Goal: Task Accomplishment & Management: Complete application form

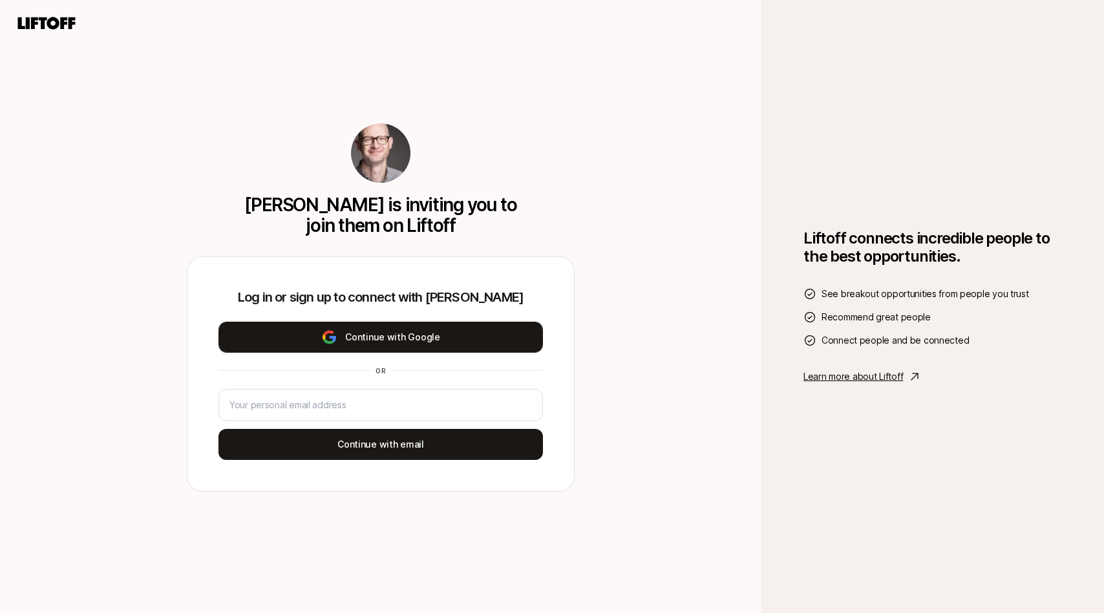
click at [318, 344] on button "Continue with Google" at bounding box center [380, 337] width 324 height 31
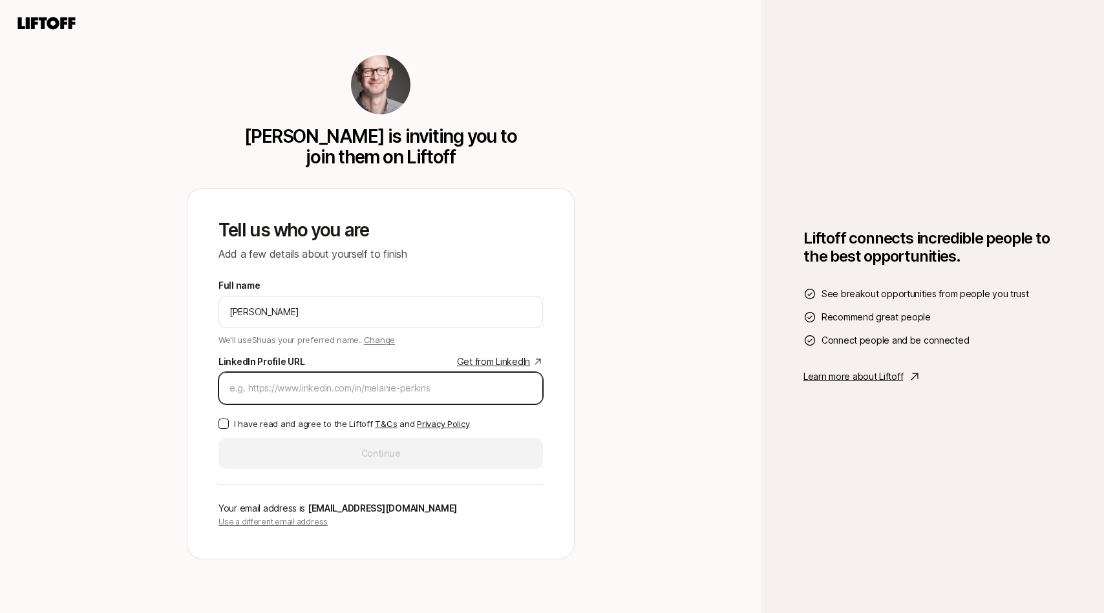
paste input "[URL][DOMAIN_NAME]"
type input "[URL][DOMAIN_NAME]"
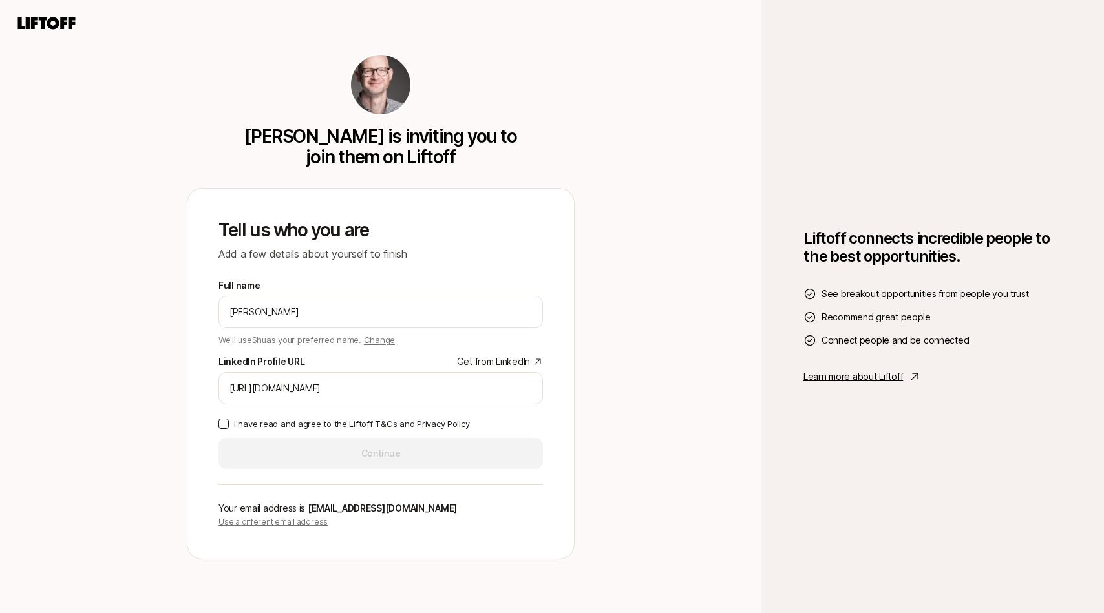
click at [221, 422] on button "I have read and agree to the Liftoff T&Cs and Privacy Policy" at bounding box center [223, 424] width 10 height 10
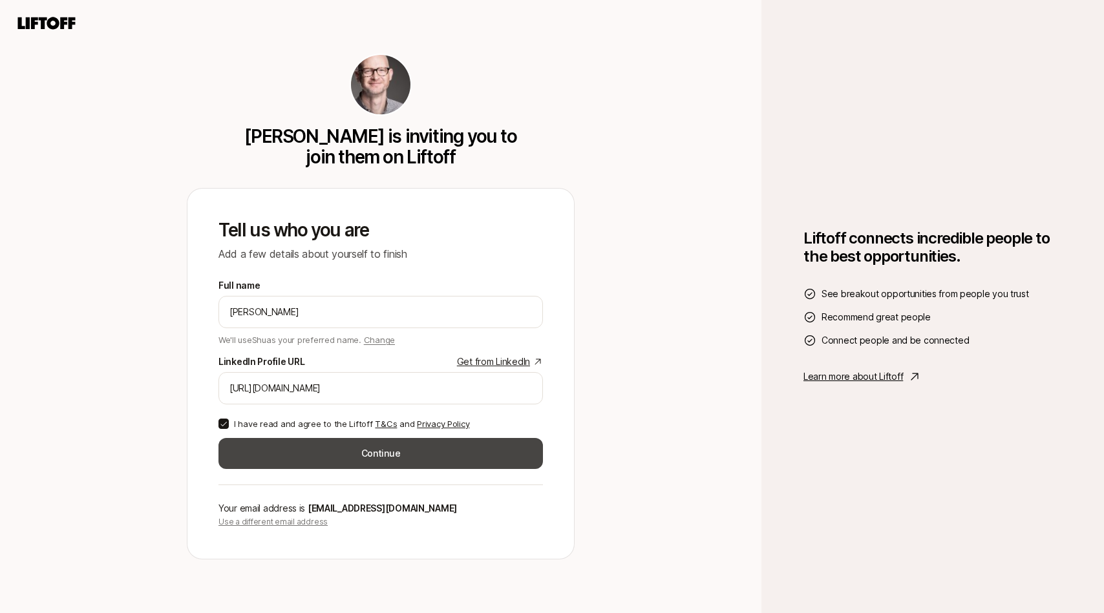
click at [270, 442] on button "Continue" at bounding box center [380, 453] width 324 height 31
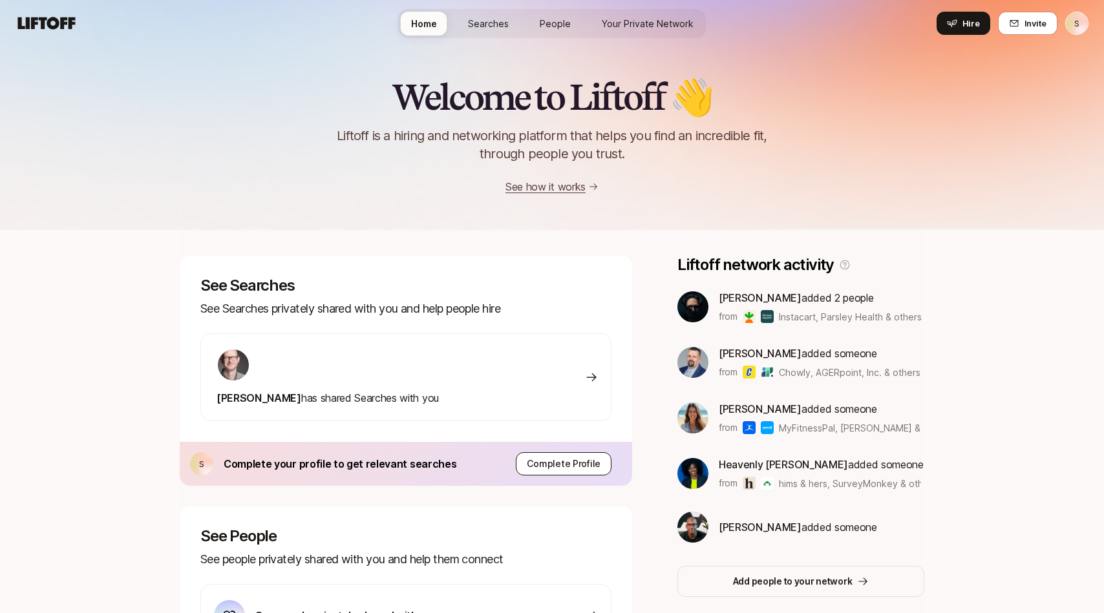
click at [549, 465] on p "Complete Profile" at bounding box center [564, 464] width 74 height 16
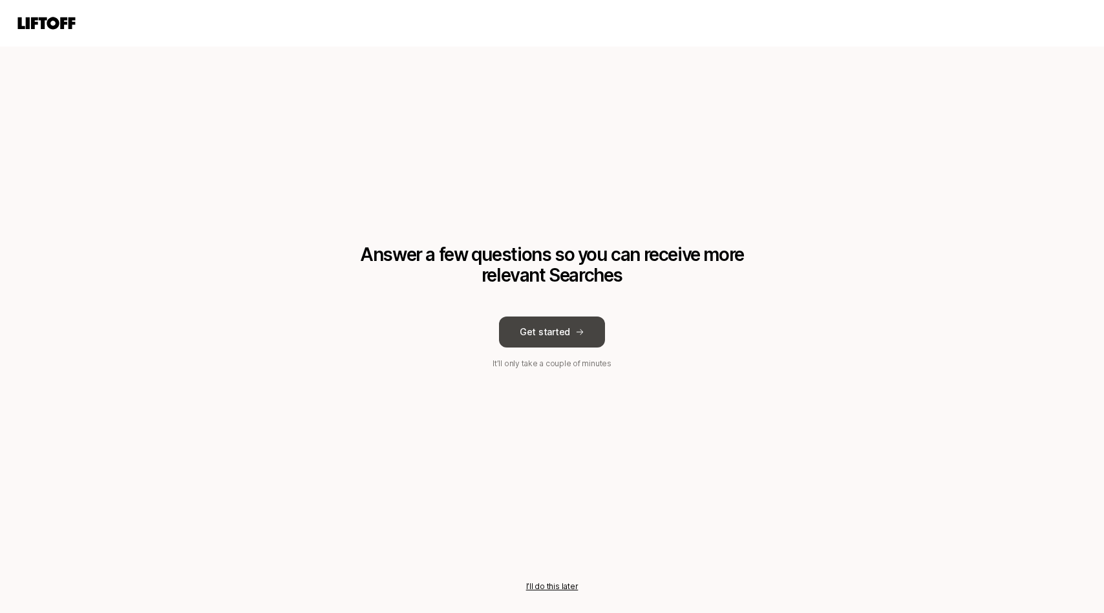
click at [543, 332] on button "Get started" at bounding box center [552, 332] width 106 height 31
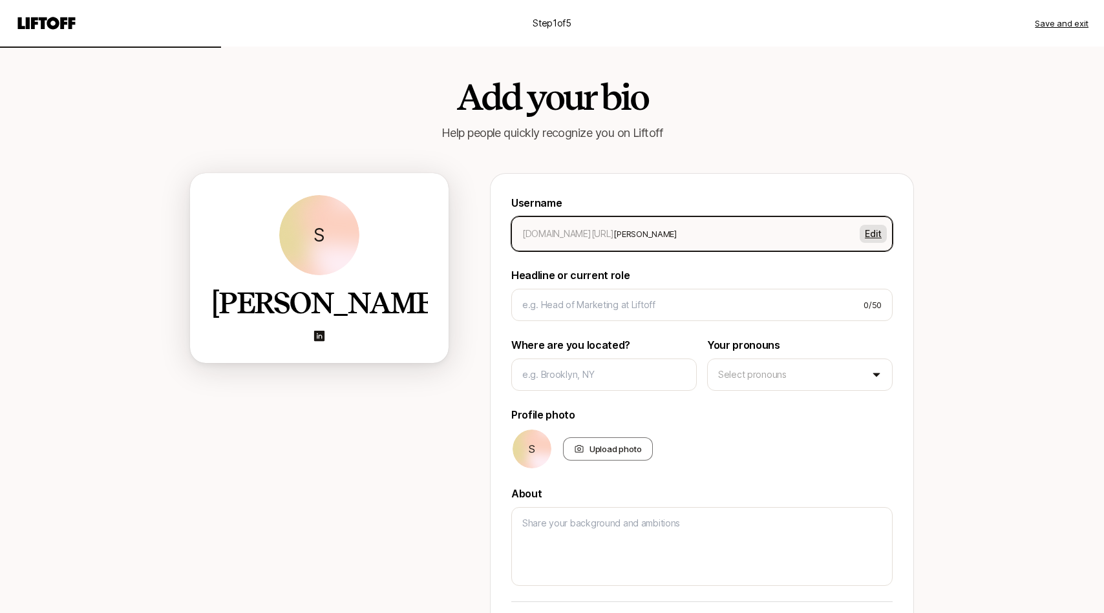
click at [867, 235] on button "Edit" at bounding box center [872, 234] width 27 height 18
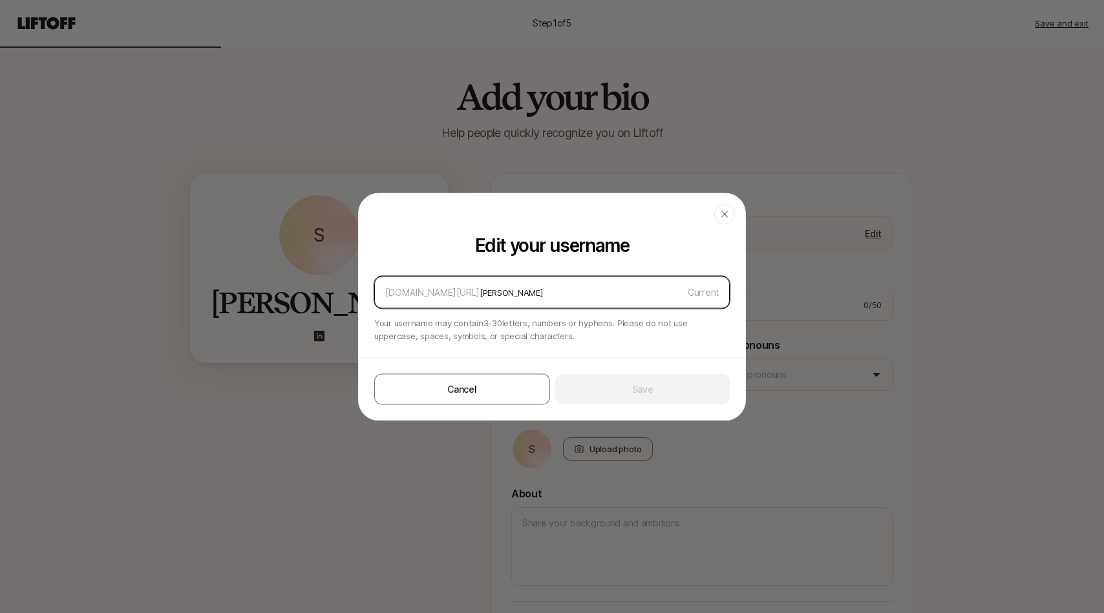
click at [536, 287] on input "[PERSON_NAME]" at bounding box center [580, 292] width 203 height 16
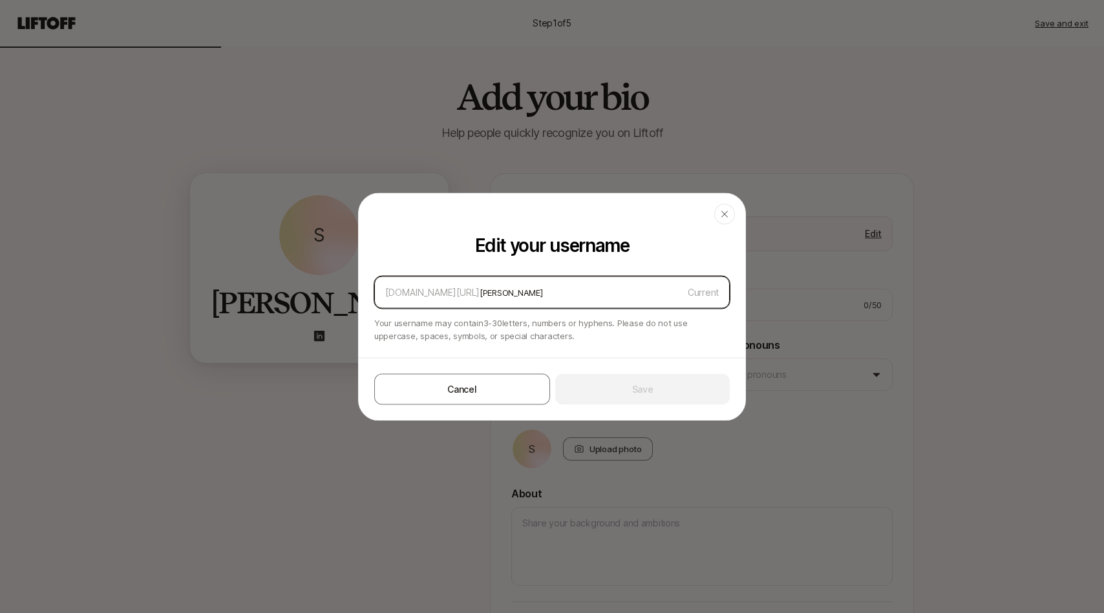
click at [536, 287] on input "[PERSON_NAME]" at bounding box center [580, 292] width 203 height 16
type input "s"
type input "shu"
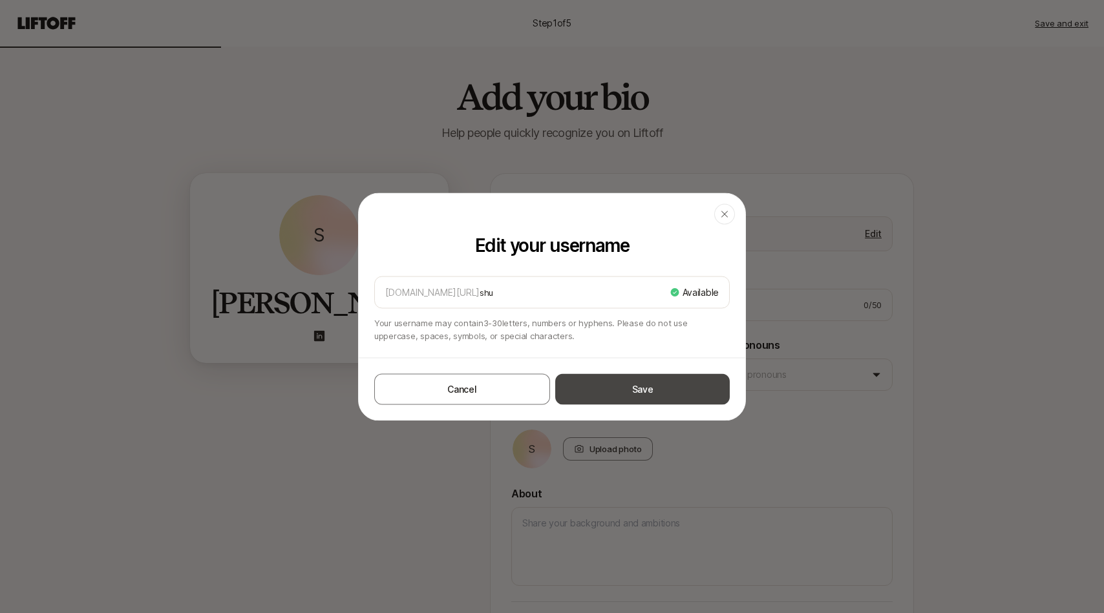
click at [623, 388] on button "Save" at bounding box center [642, 388] width 174 height 31
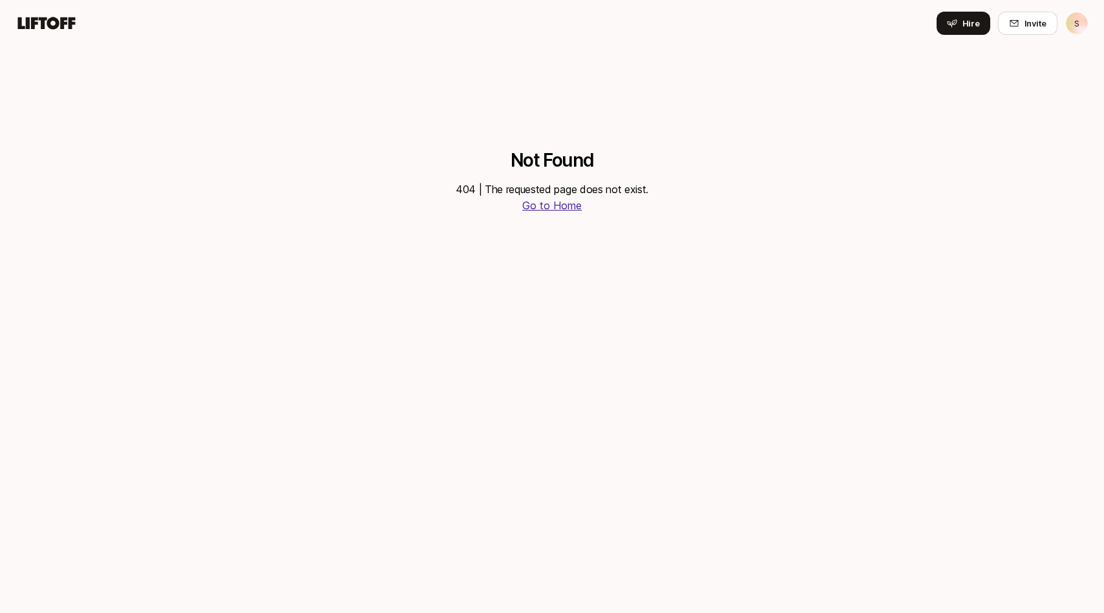
click at [554, 208] on p "Go to Home" at bounding box center [551, 206] width 59 height 16
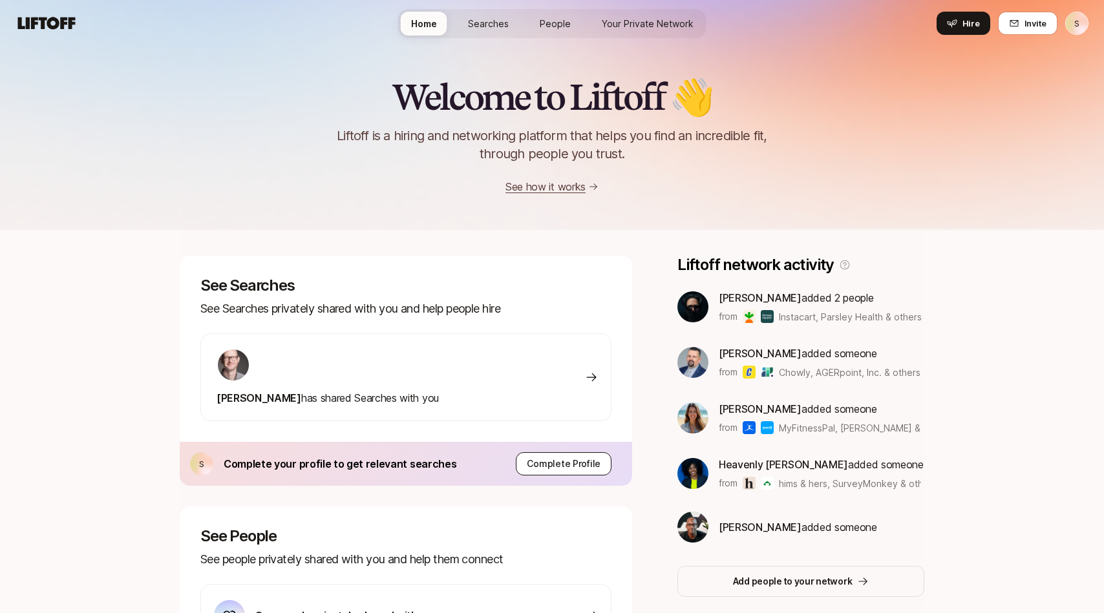
click at [576, 459] on p "Complete Profile" at bounding box center [564, 464] width 74 height 16
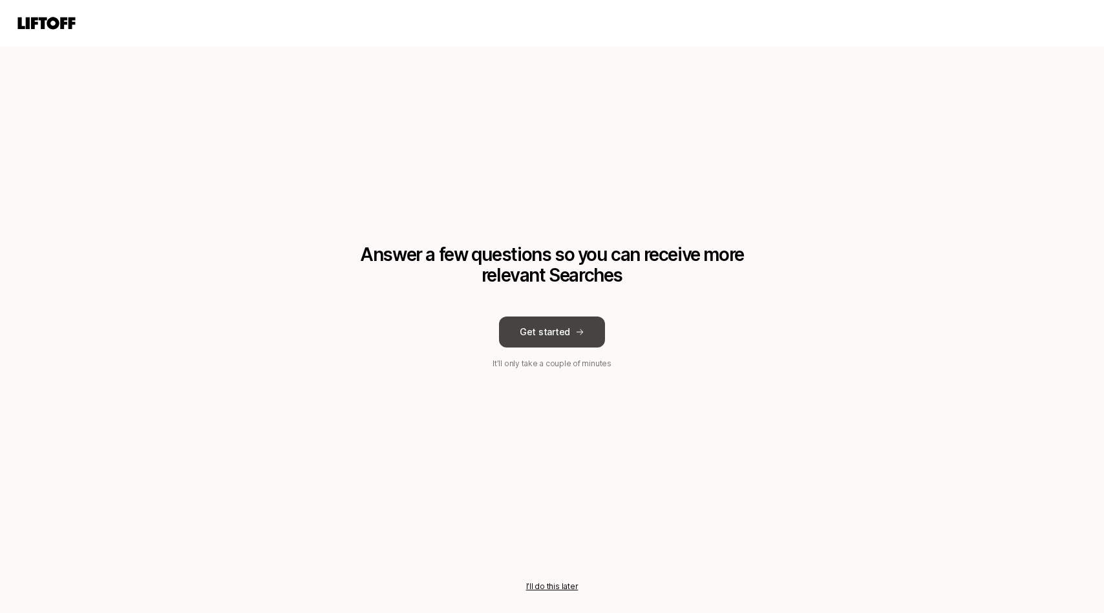
click at [575, 334] on icon at bounding box center [579, 332] width 9 height 9
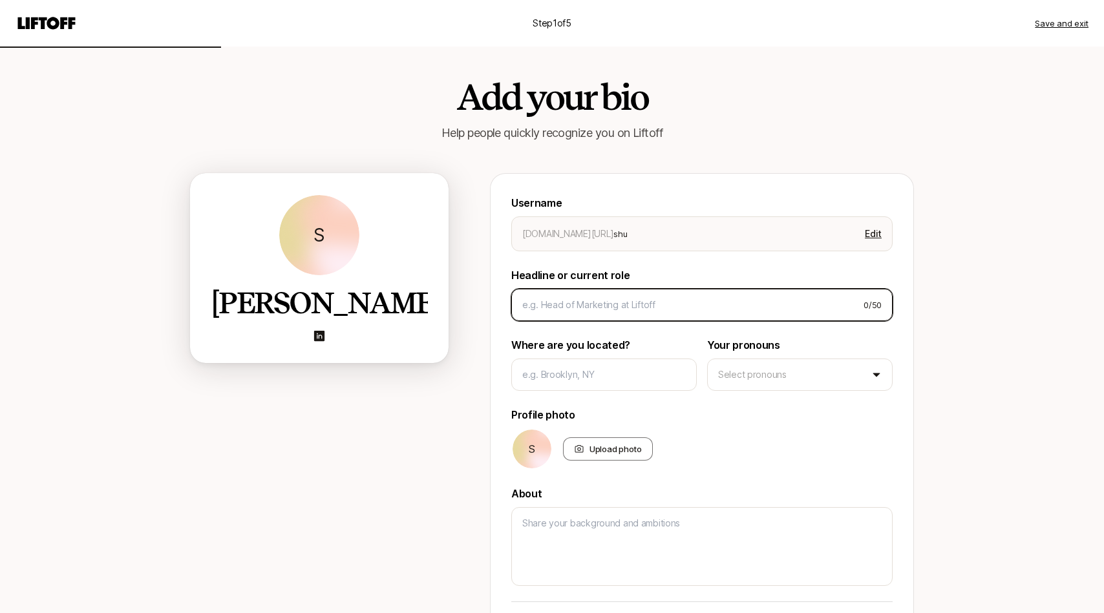
click at [643, 311] on input at bounding box center [687, 305] width 331 height 16
type textarea "x"
type input "H"
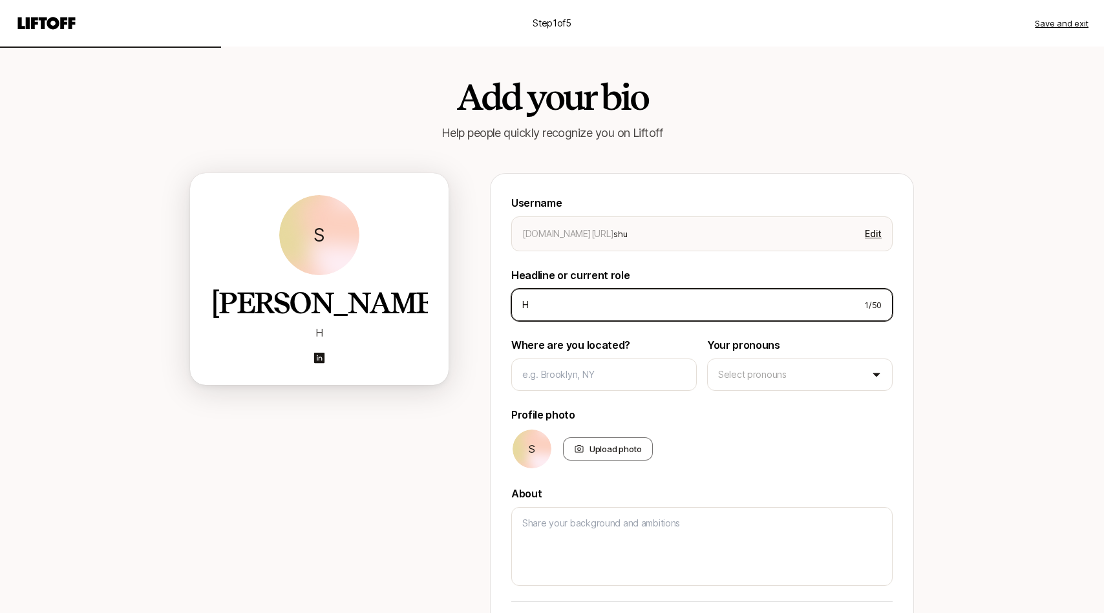
type textarea "x"
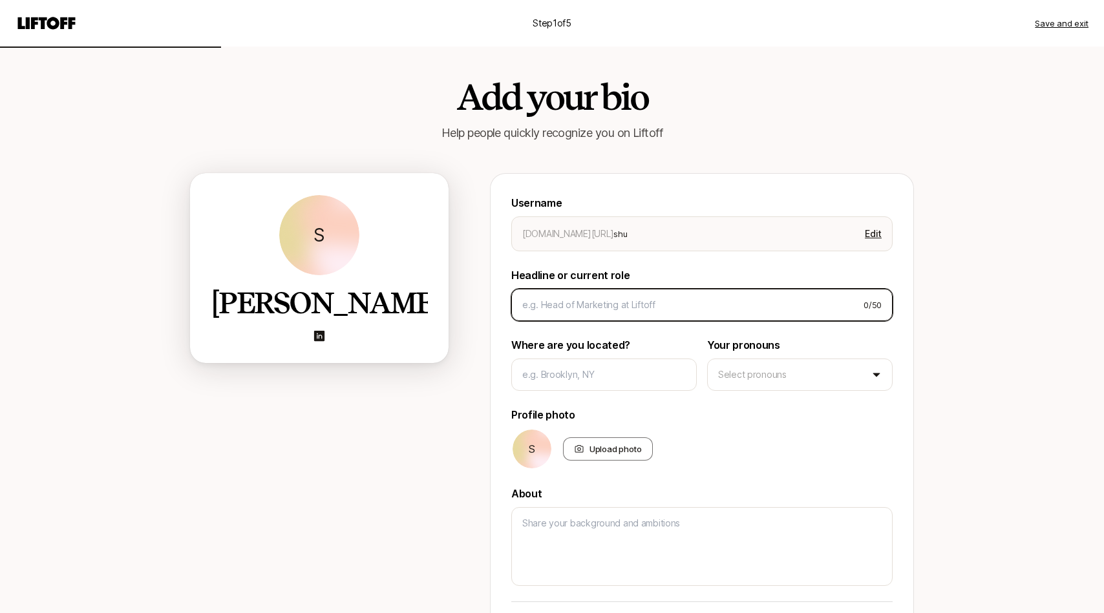
type textarea "x"
type input "H"
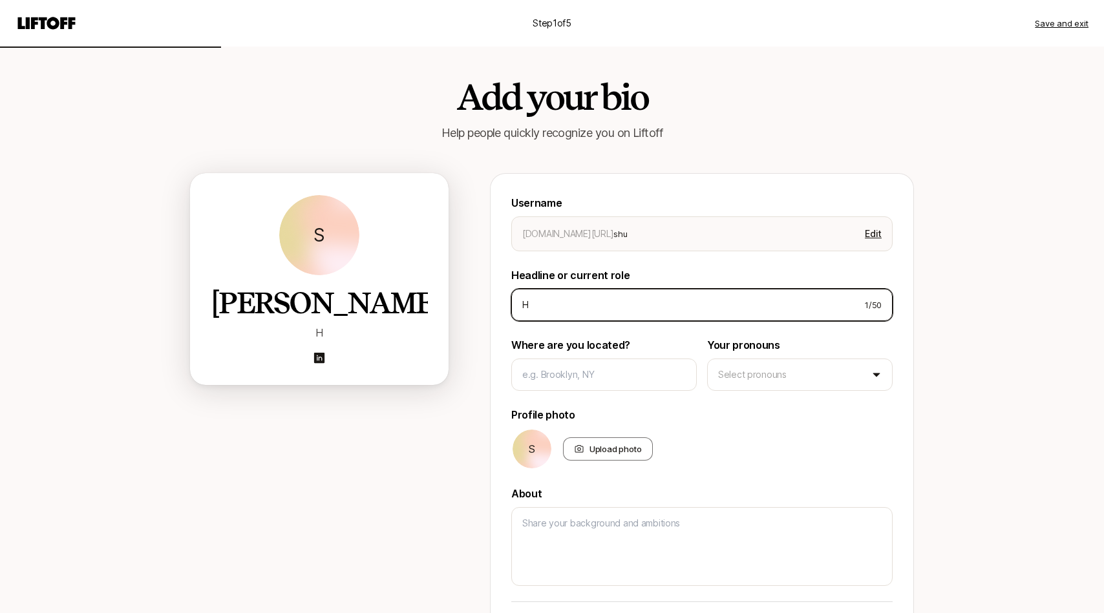
type textarea "x"
type input "He"
type textarea "x"
type input "Hea"
type textarea "x"
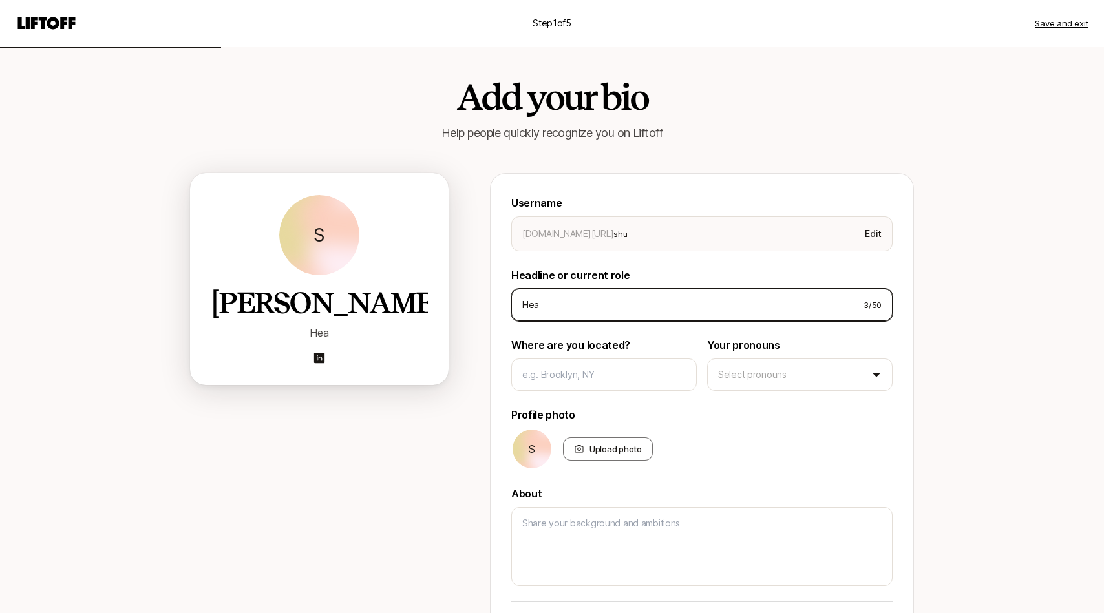
type input "Head"
type textarea "x"
type input "Head"
type textarea "x"
type input "Head o"
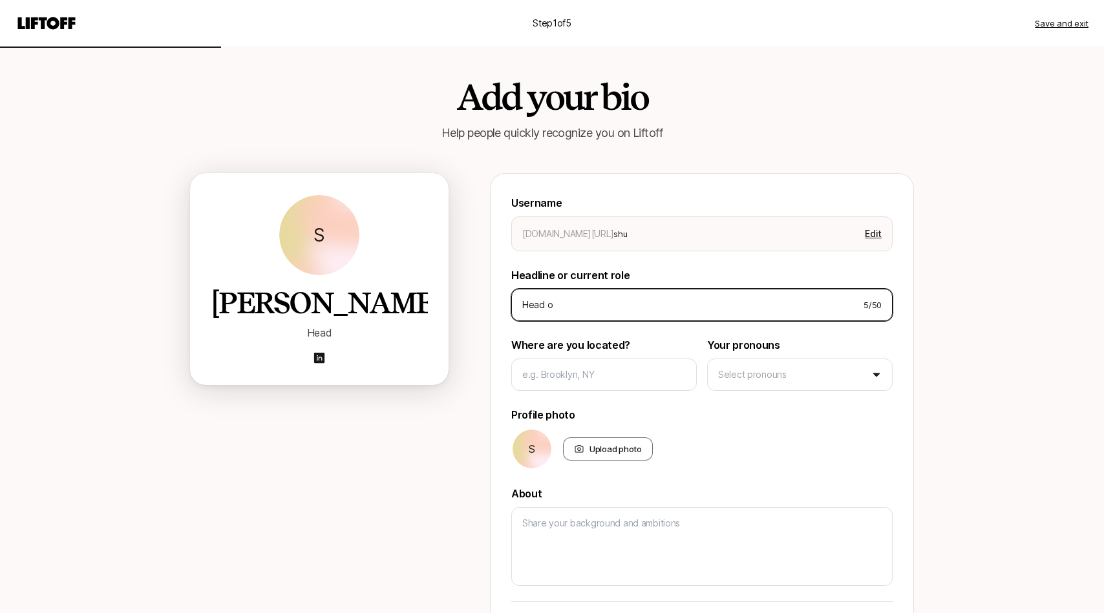
type textarea "x"
type input "Head of"
type textarea "x"
type input "Head of"
type textarea "x"
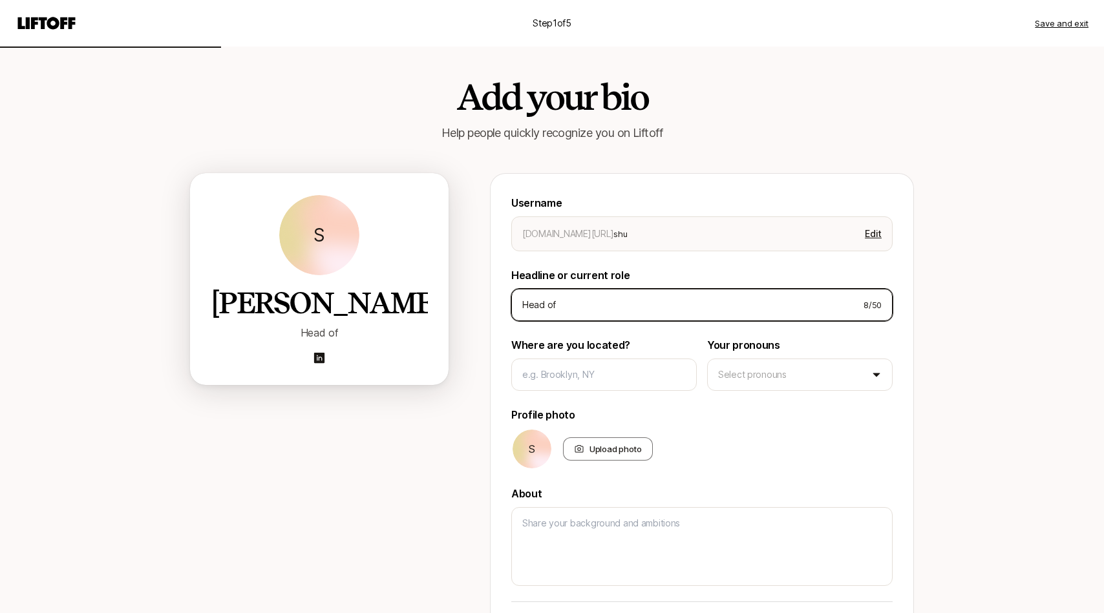
type input "Head of D"
type textarea "x"
type input "Head of De"
type textarea "x"
type input "Head of Des"
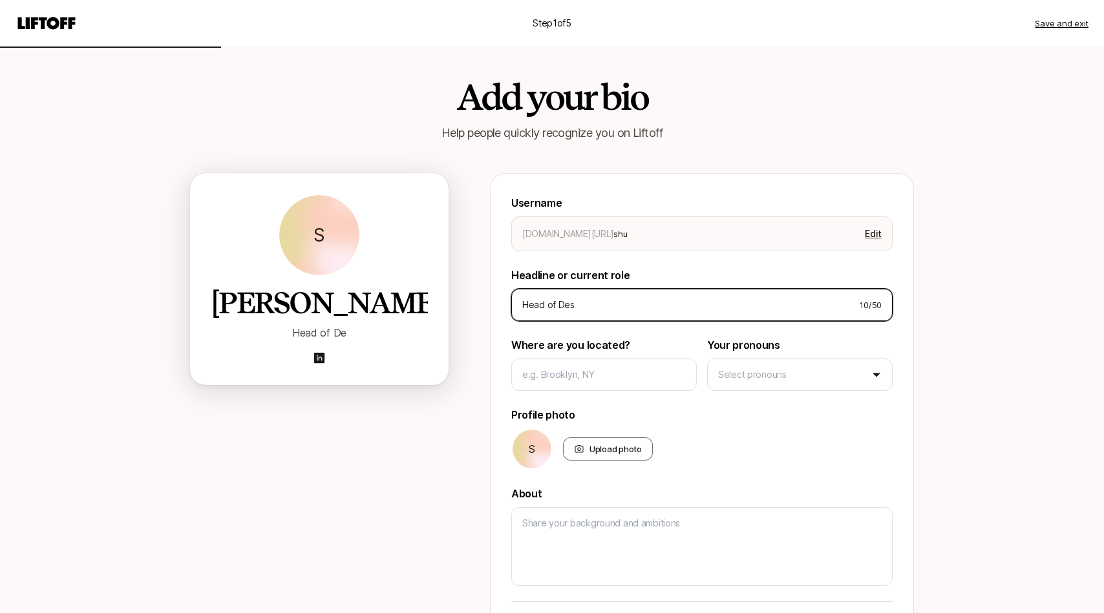
type textarea "x"
type input "Head of Desi"
type textarea "x"
type input "Head of Desig"
type textarea "x"
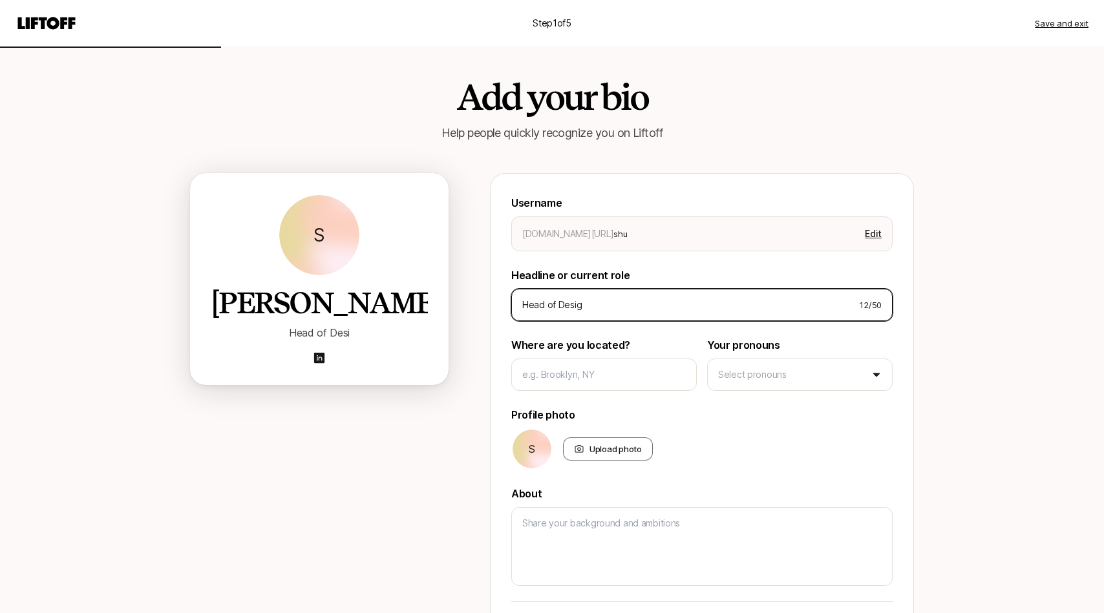
type input "Head of Design"
type textarea "x"
type input "Head of Design"
type textarea "x"
type input "Head of Design a"
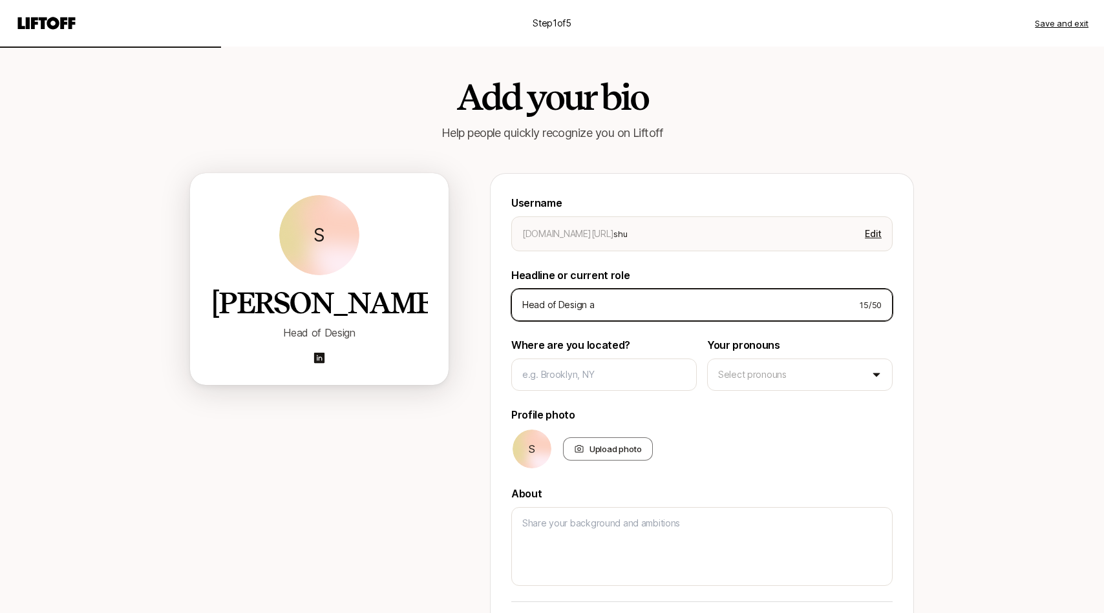
type textarea "x"
type input "Head of Design at"
type textarea "x"
type input "Head of Design at"
type textarea "x"
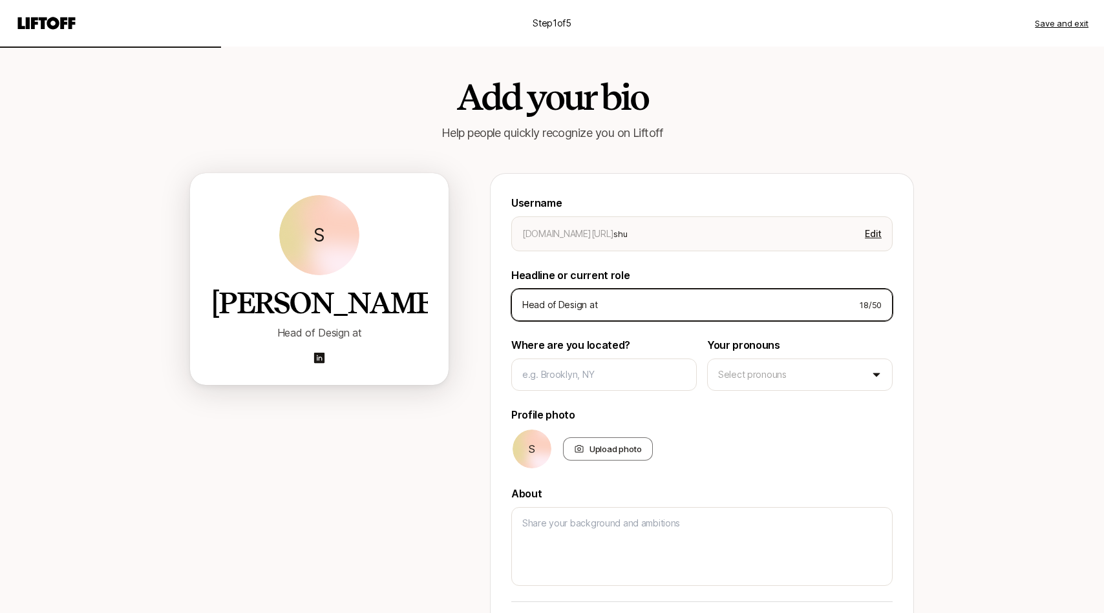
type input "Head of Design at O"
type textarea "x"
type input "Head of Design at [GEOGRAPHIC_DATA]"
type textarea "x"
type input "Head of Design at Out"
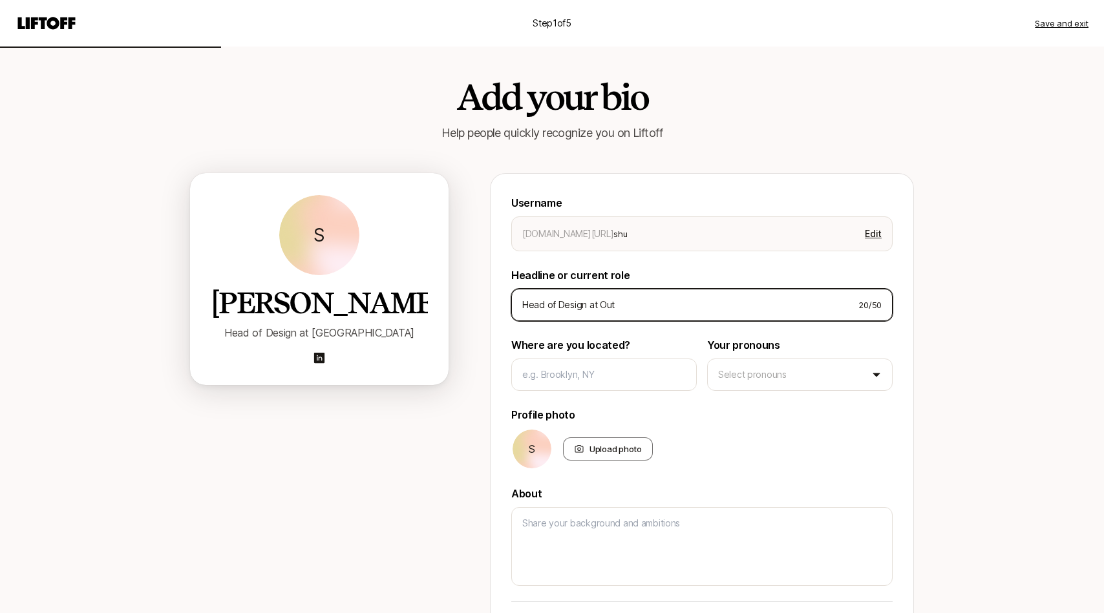
type textarea "x"
type input "Head of Design at Outsc"
type textarea "x"
type input "Head of Design at Outsch"
type textarea "x"
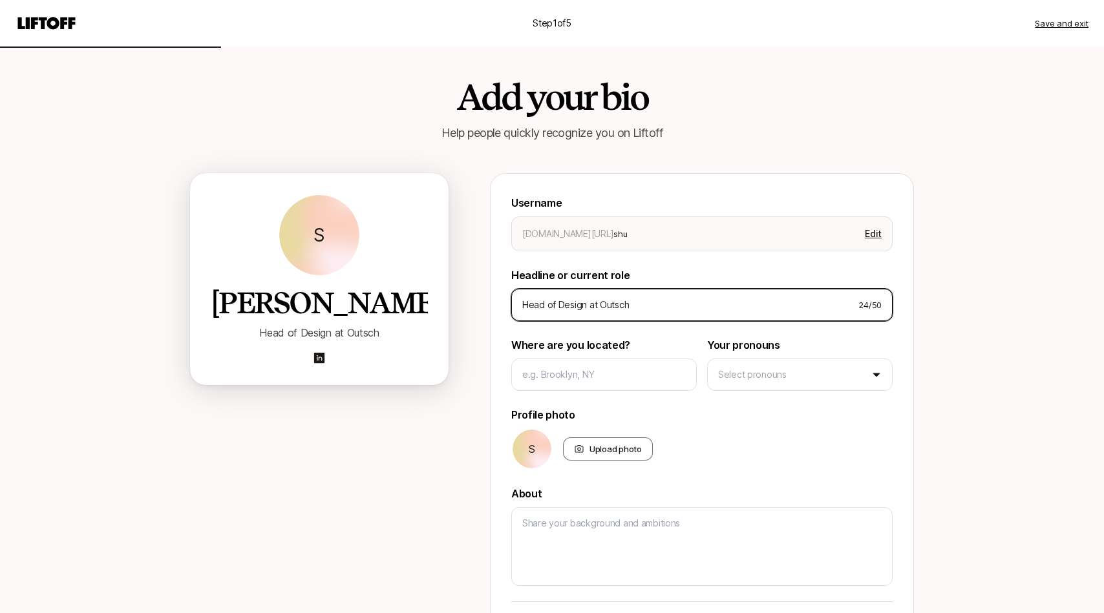
type input "Head of Design at Outscho"
type textarea "x"
type input "Head of Design at [GEOGRAPHIC_DATA]"
type textarea "x"
type input "Head of Design at Outschool"
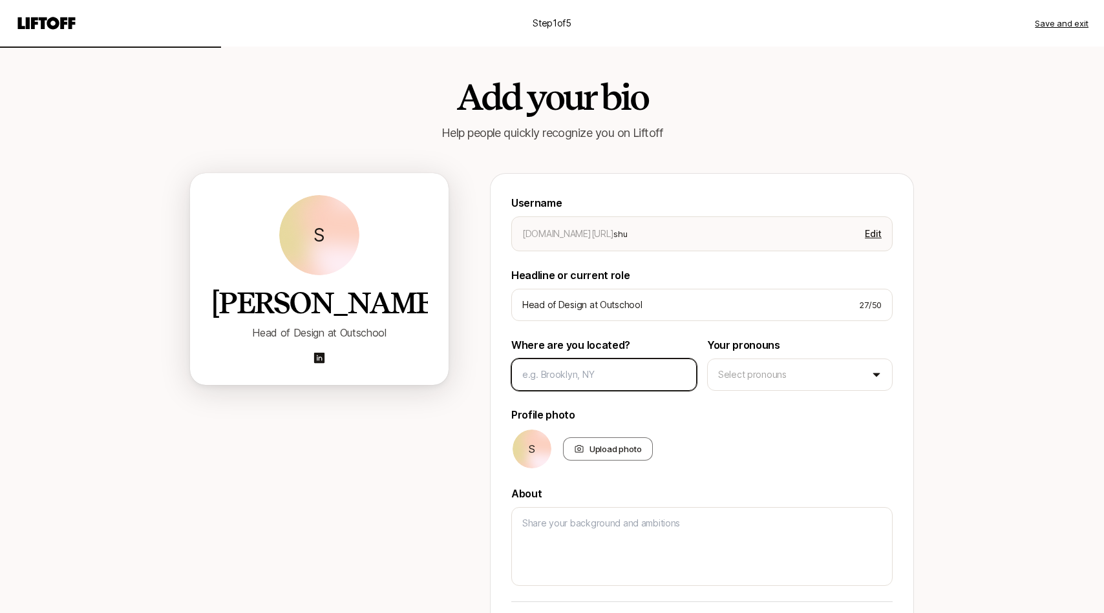
click at [615, 367] on input at bounding box center [603, 375] width 163 height 16
type textarea "x"
type input "O"
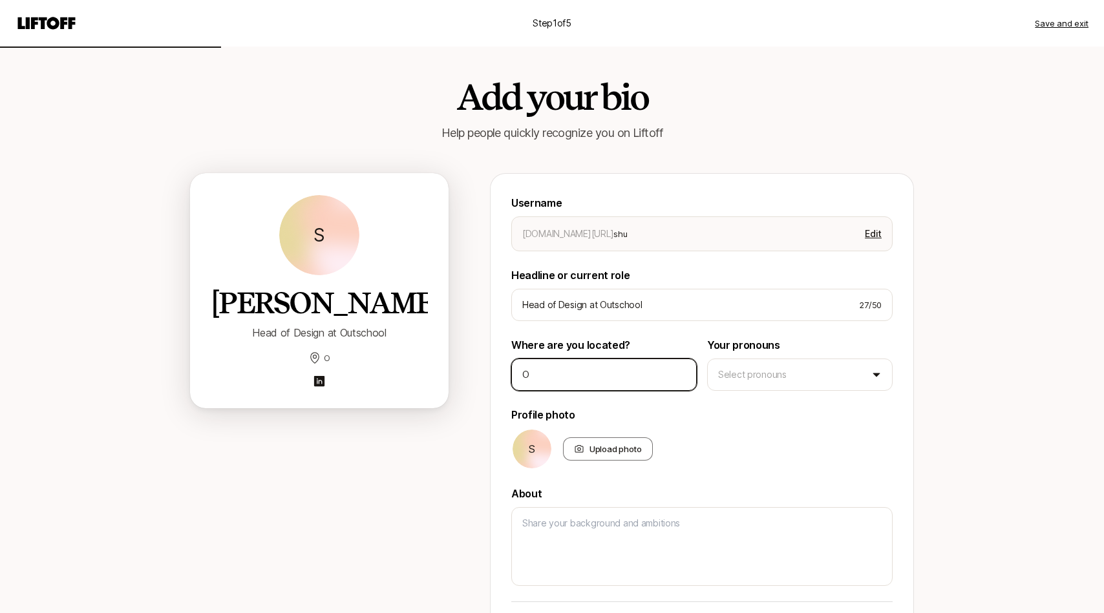
type textarea "x"
type input "Oa"
type textarea "x"
type input "Oak"
type textarea "x"
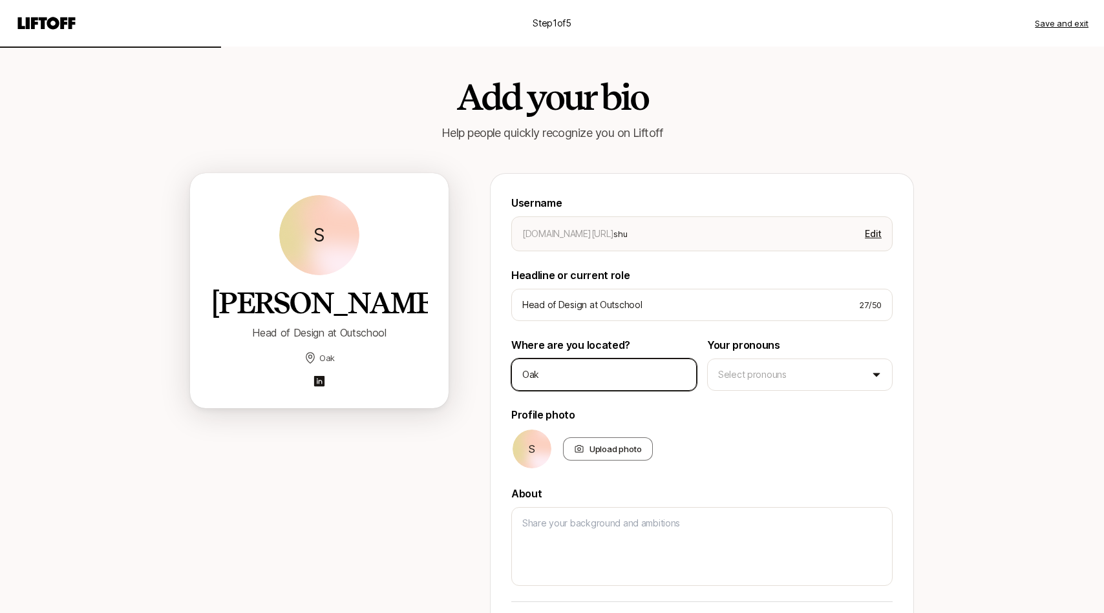
type input "Oaka"
type textarea "x"
type input "Oakal"
type textarea "x"
type input "Oaka"
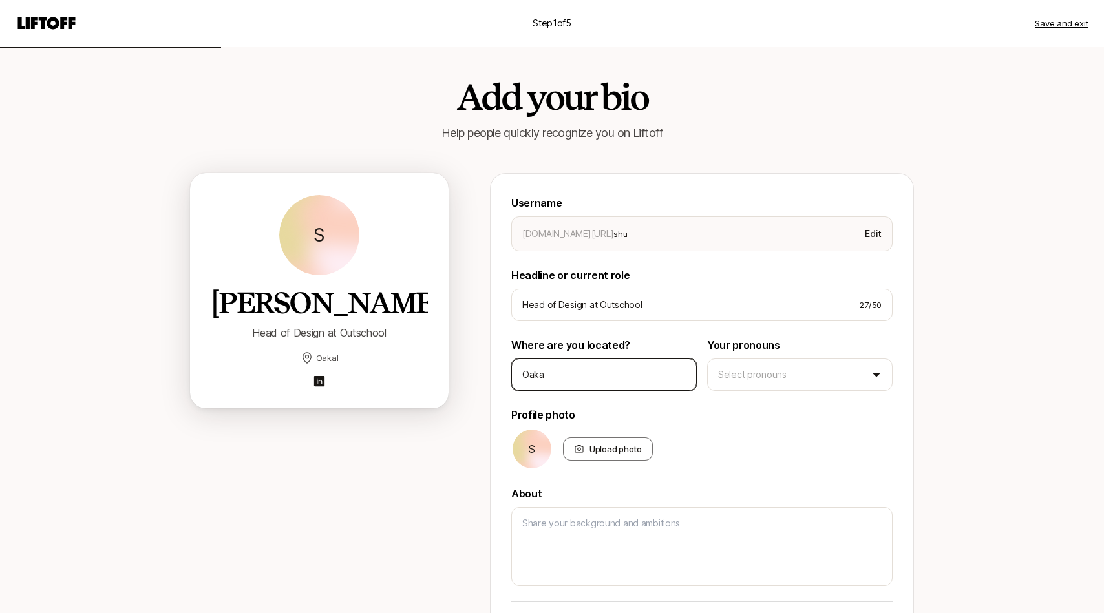
type textarea "x"
type input "Oak"
type textarea "x"
type input "Oakl"
type textarea "x"
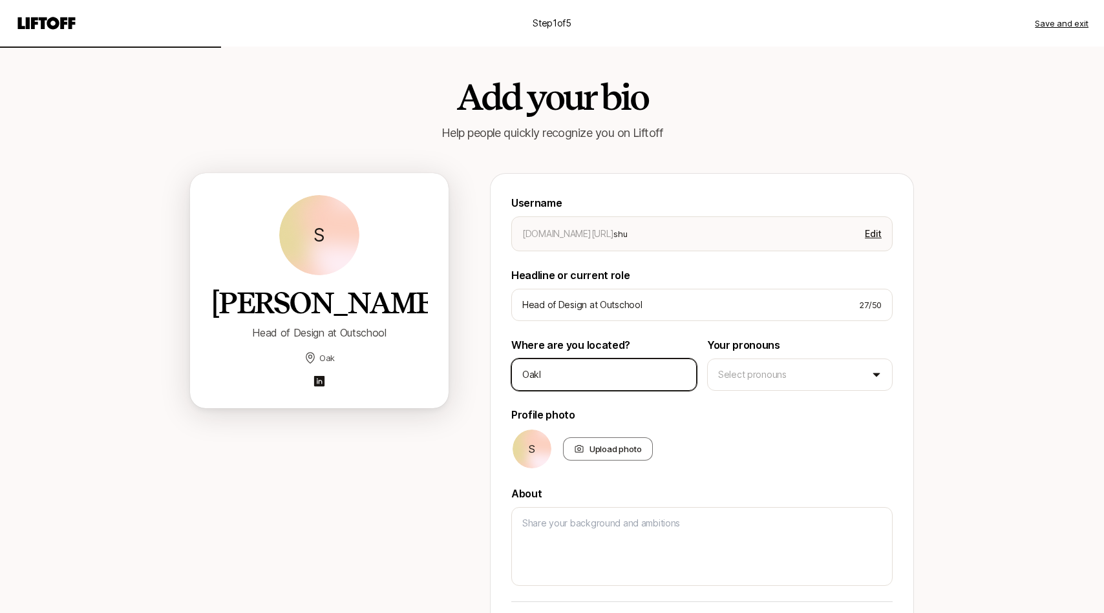
type input "Oakla"
type textarea "x"
type input "Oaklam"
type textarea "x"
type input "Oaklamd"
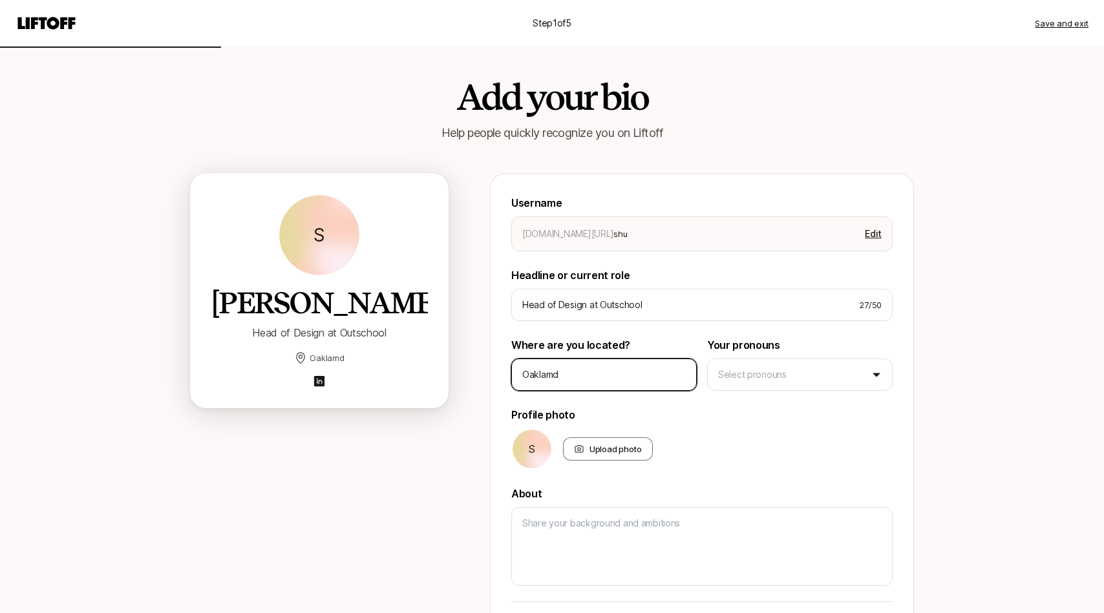
type textarea "x"
type input "Oaklam"
type textarea "x"
type input "Oakla"
type textarea "x"
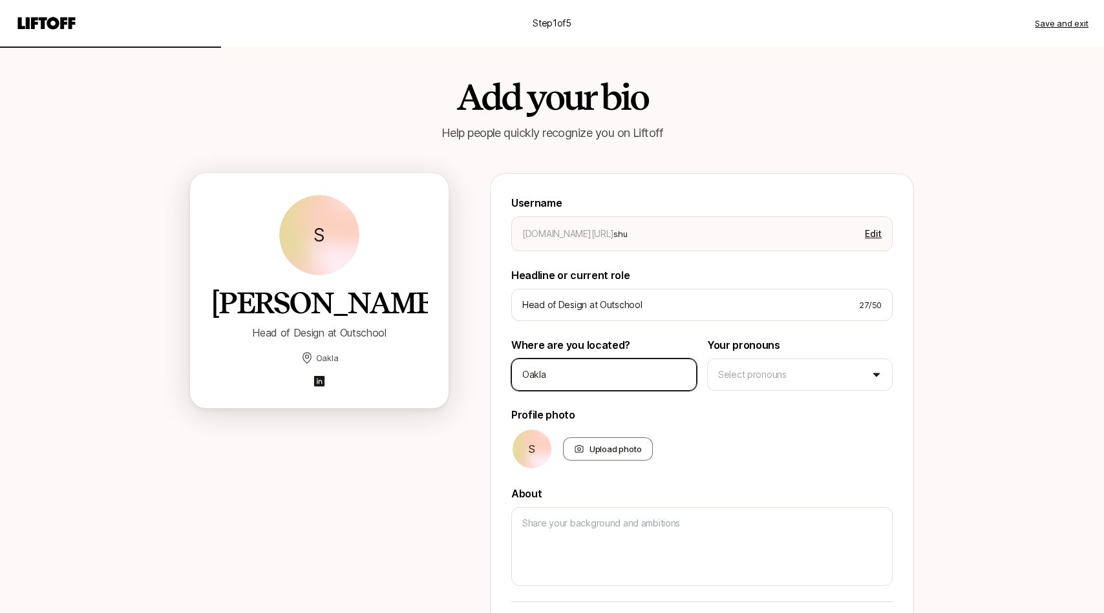
type input "Oaklan"
type textarea "x"
type input "[GEOGRAPHIC_DATA]"
type textarea "x"
type input "[GEOGRAPHIC_DATA],"
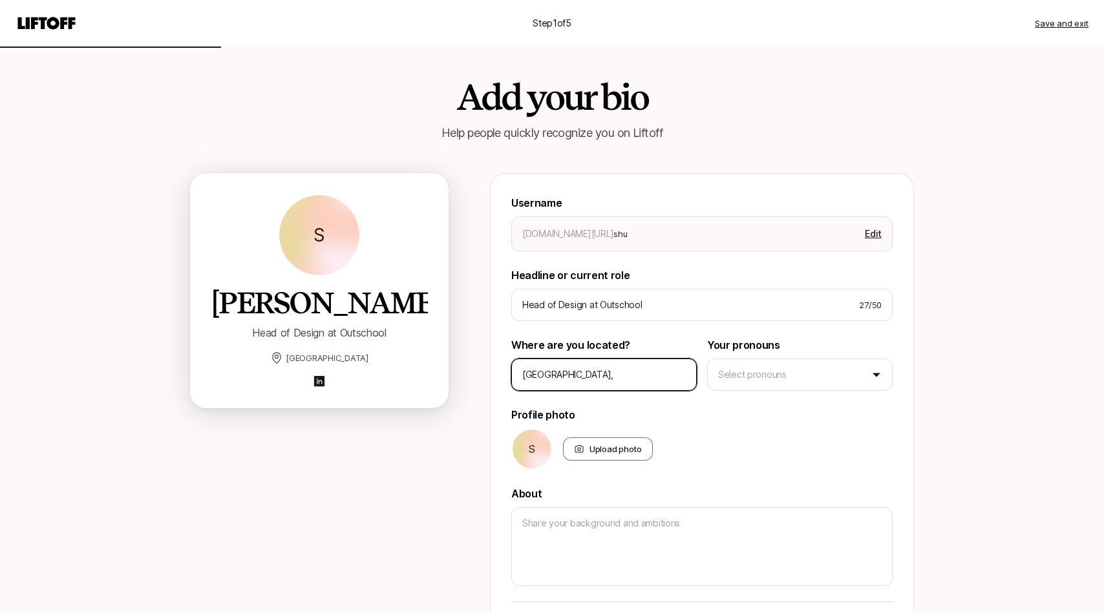
type textarea "x"
type input "[GEOGRAPHIC_DATA],"
type textarea "x"
type input "Oakland, C"
type textarea "x"
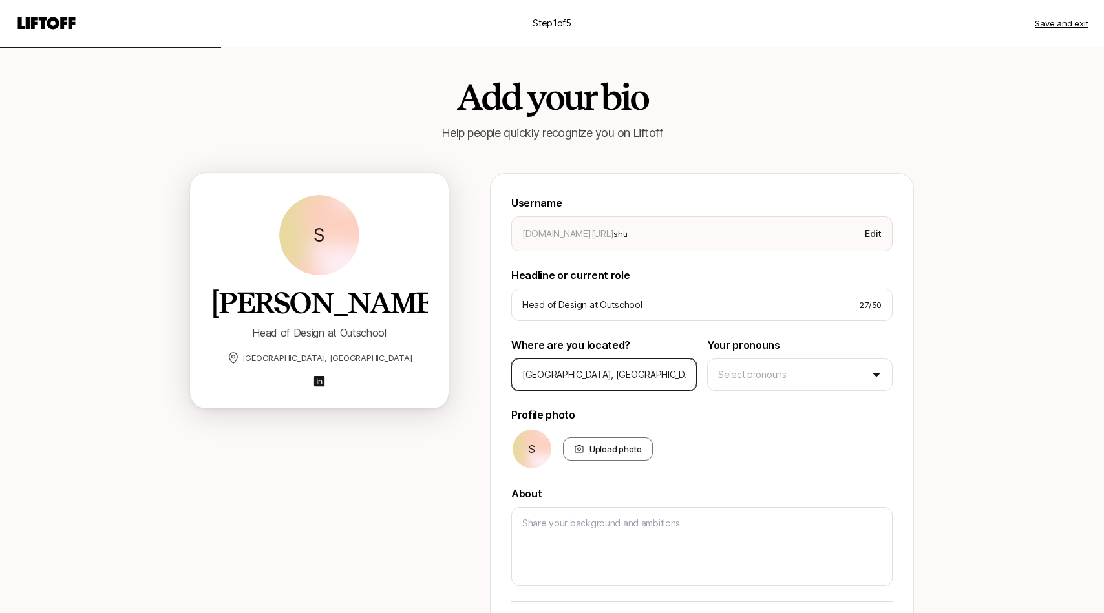
type input "[GEOGRAPHIC_DATA], [GEOGRAPHIC_DATA]"
click at [912, 368] on div "Username [DOMAIN_NAME][URL] shu Edit Headline or current role Head of Design at…" at bounding box center [702, 473] width 424 height 600
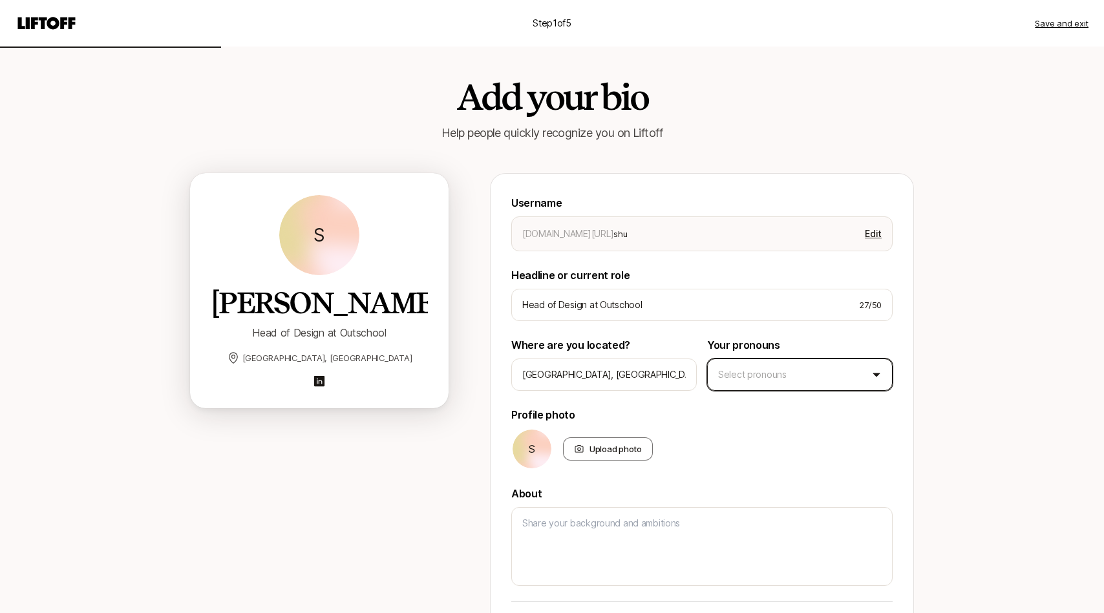
click at [812, 368] on html "Step 1 of 5 Save and exit Add your bio Help people quickly recognize you on Lif…" at bounding box center [552, 306] width 1104 height 613
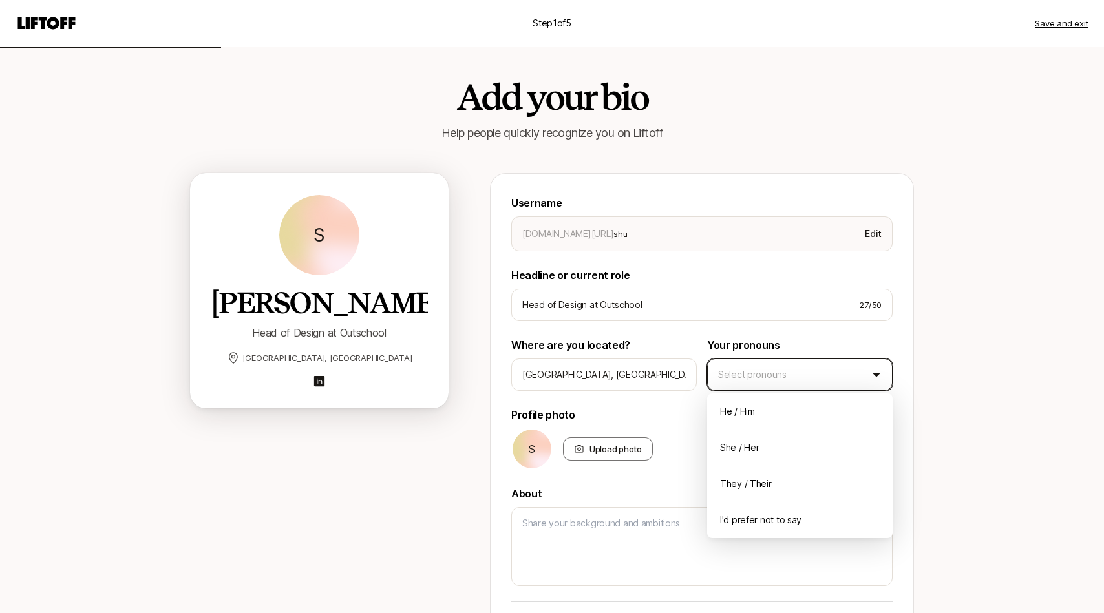
type textarea "x"
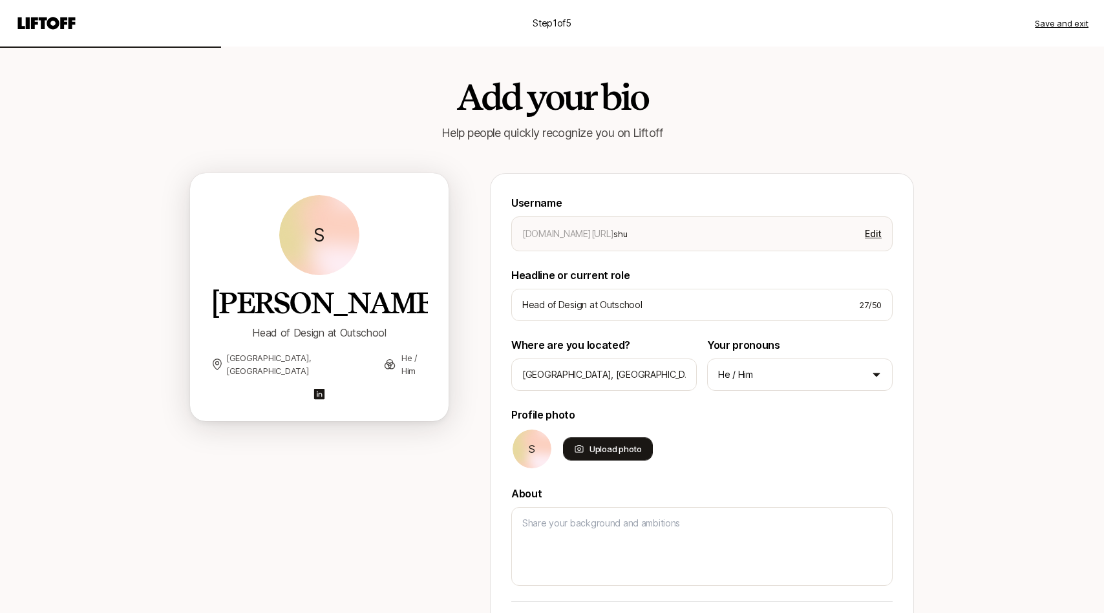
click at [613, 448] on div "Upload photo" at bounding box center [608, 448] width 90 height 23
click at [650, 458] on input "Upload photo" at bounding box center [651, 459] width 3 height 3
type input "C:\fakepath\Shu_Bio_Pic_Small.png"
click at [625, 450] on div "Upload photo" at bounding box center [608, 448] width 90 height 23
click at [650, 458] on input "Upload photo" at bounding box center [651, 459] width 3 height 3
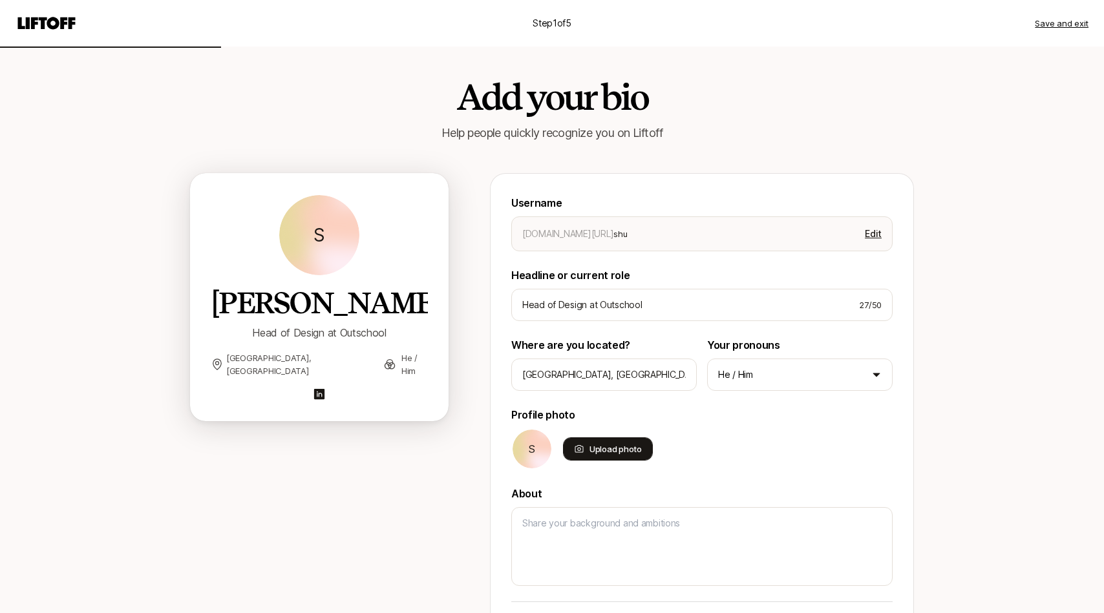
type input "C:\fakepath\Shu_Bio_Pic_V_Small.png"
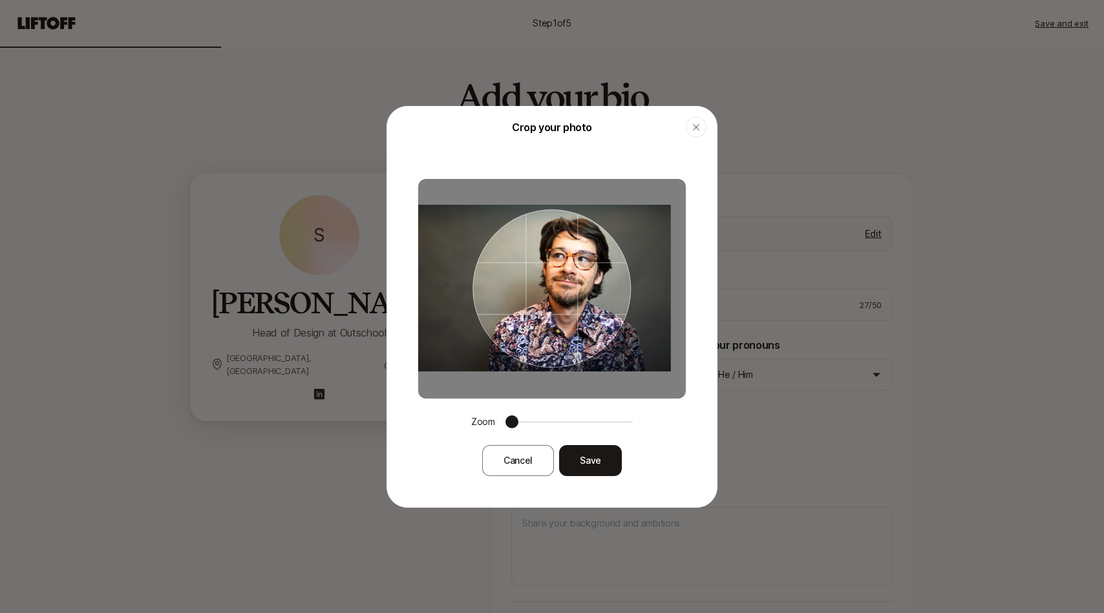
drag, startPoint x: 580, startPoint y: 328, endPoint x: 565, endPoint y: 328, distance: 14.9
click at [565, 328] on div at bounding box center [551, 288] width 158 height 158
click at [606, 462] on button "Save" at bounding box center [590, 460] width 63 height 31
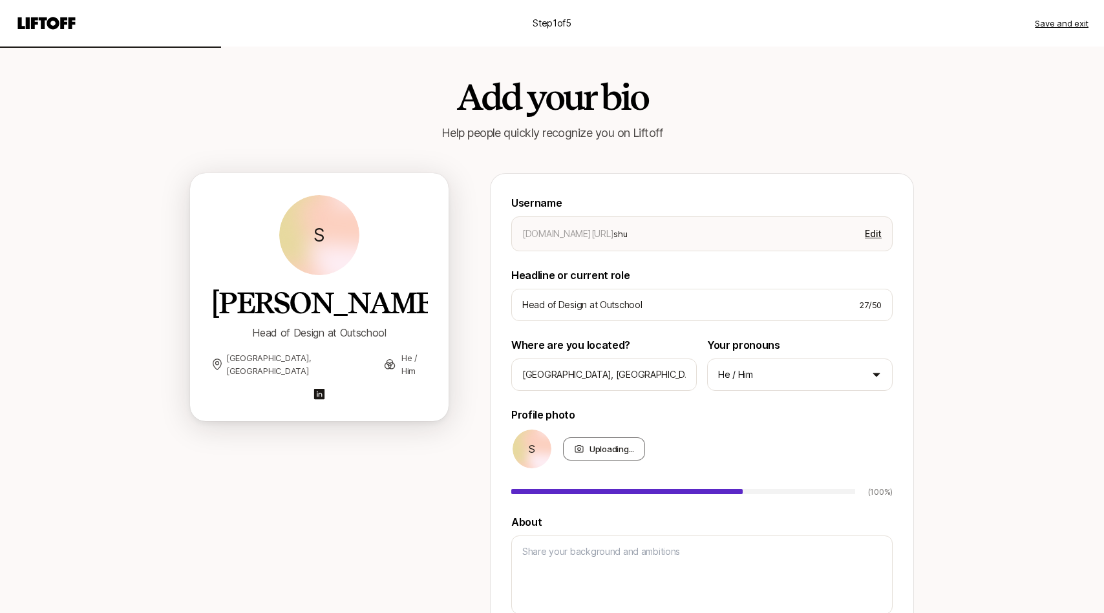
type textarea "x"
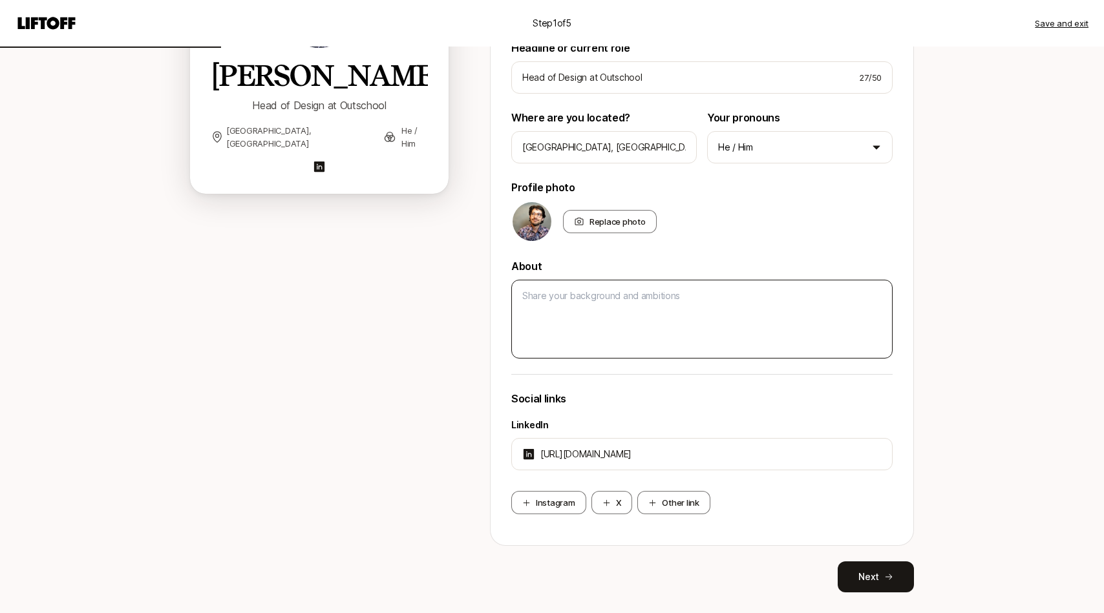
scroll to position [258, 0]
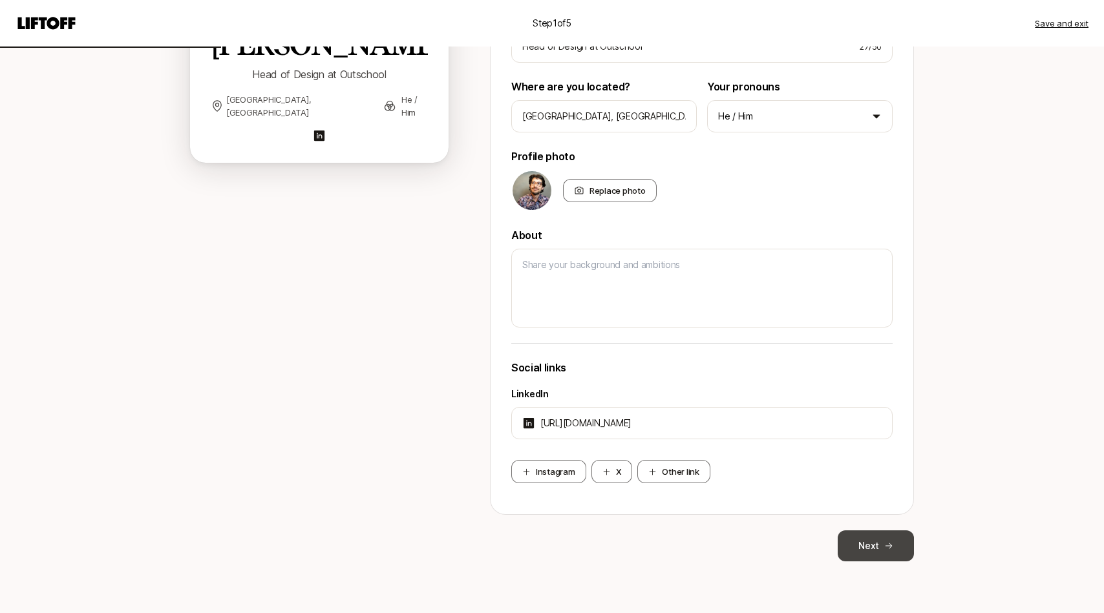
click at [857, 548] on button "Next" at bounding box center [875, 546] width 76 height 31
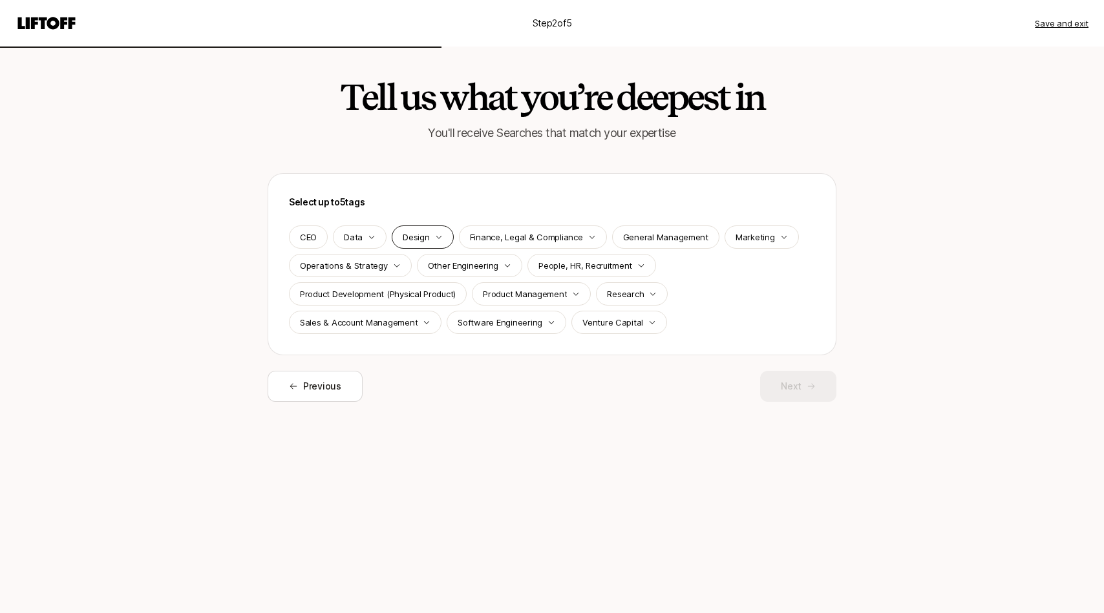
click at [417, 239] on p "Design" at bounding box center [416, 237] width 26 height 13
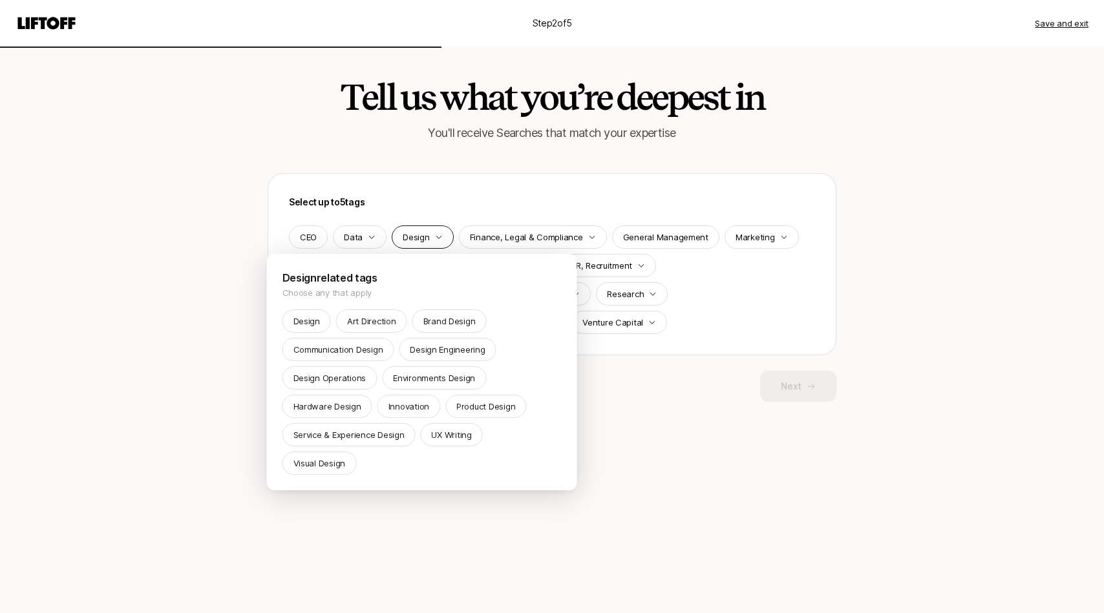
click at [417, 239] on html "Step 2 of 5 Save and exit Tell us what you’re deepest in You'll receive Searche…" at bounding box center [552, 306] width 1104 height 613
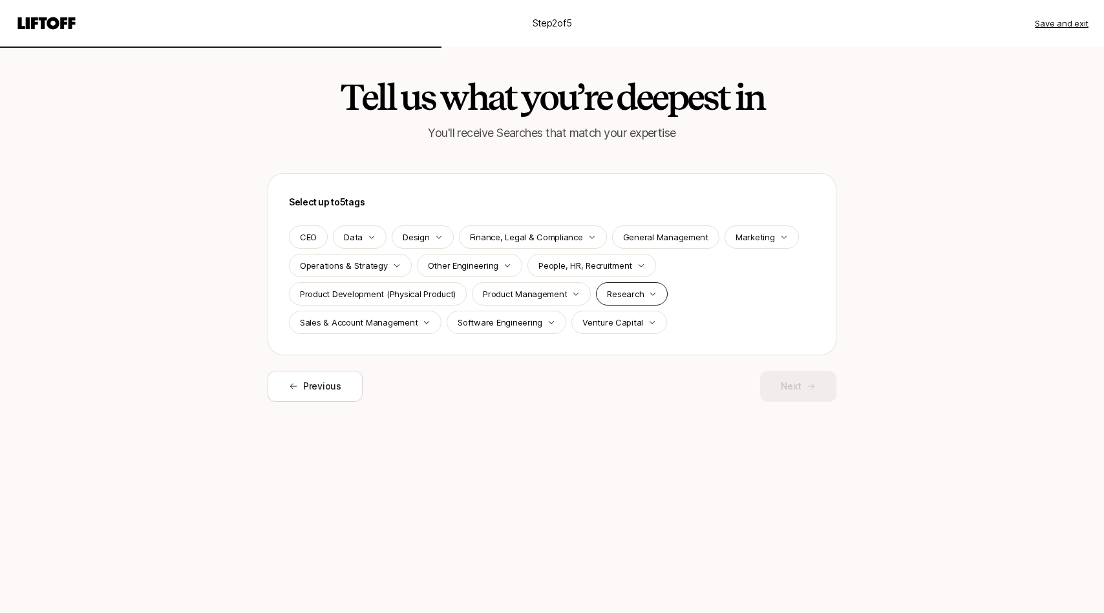
click at [630, 301] on div "Research" at bounding box center [632, 293] width 72 height 23
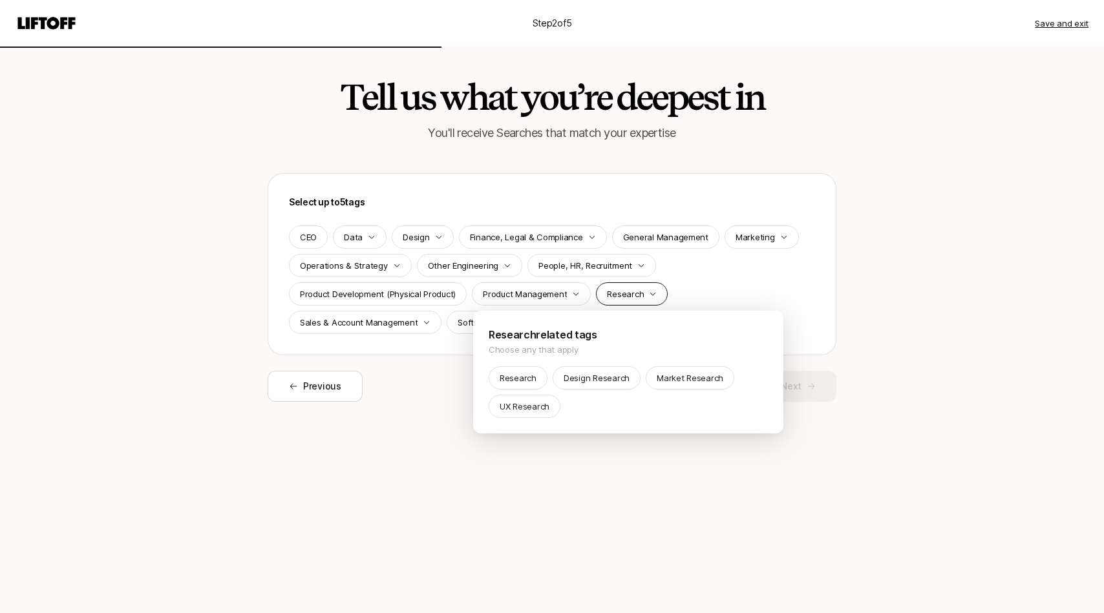
click at [630, 301] on html "Step 2 of 5 Save and exit Tell us what you’re deepest in You'll receive Searche…" at bounding box center [552, 306] width 1104 height 613
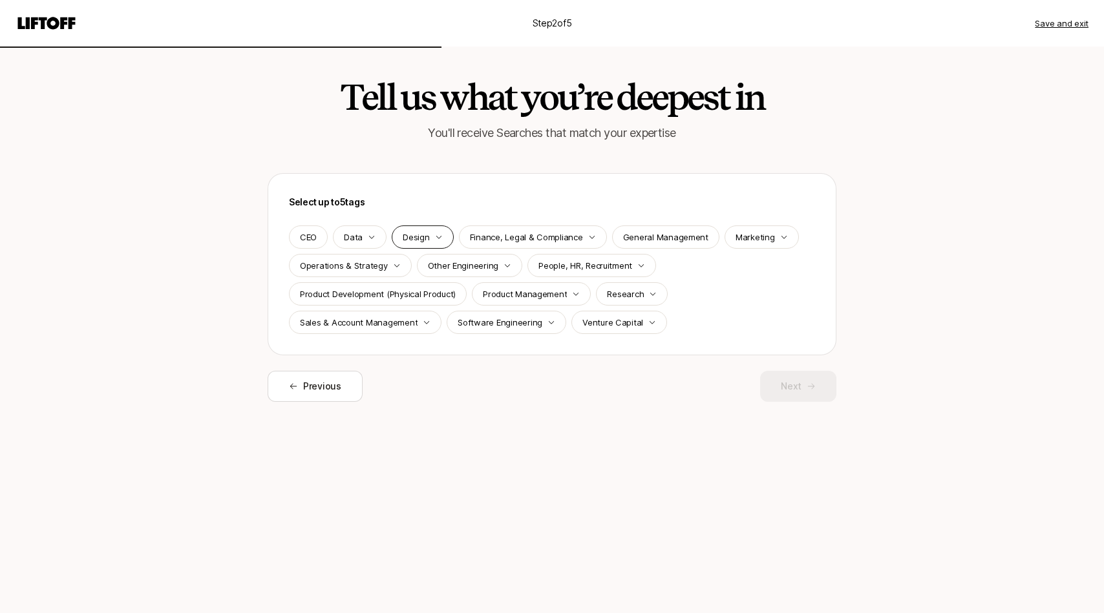
click at [421, 242] on p "Design" at bounding box center [416, 237] width 26 height 13
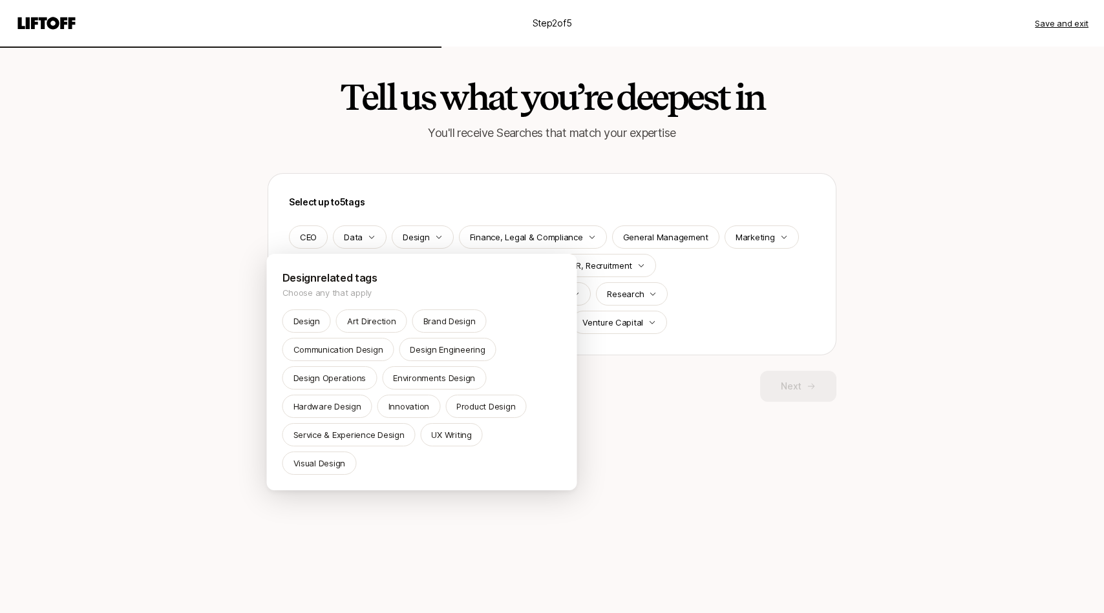
click at [422, 241] on html "Step 2 of 5 Save and exit Tell us what you’re deepest in You'll receive Searche…" at bounding box center [552, 306] width 1104 height 613
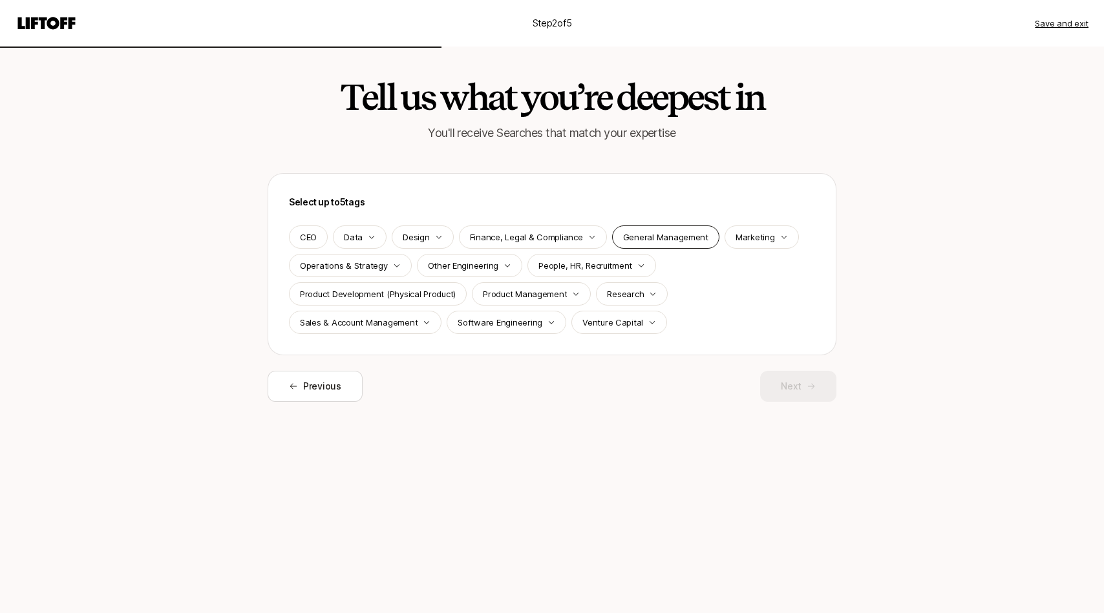
click at [678, 238] on p "General Management" at bounding box center [665, 237] width 85 height 13
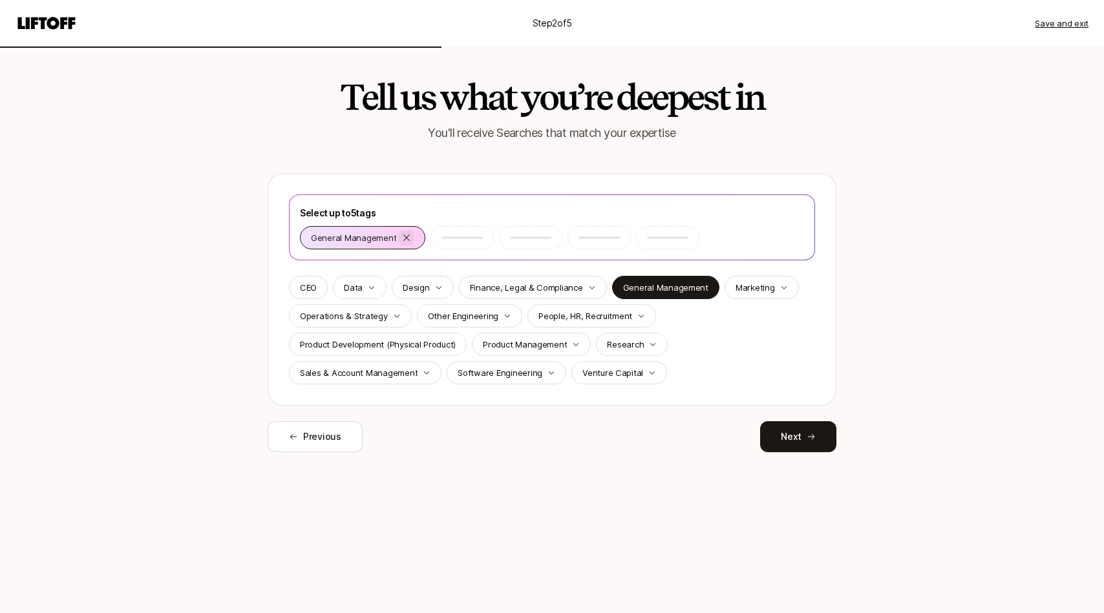
click at [407, 235] on icon at bounding box center [406, 238] width 10 height 10
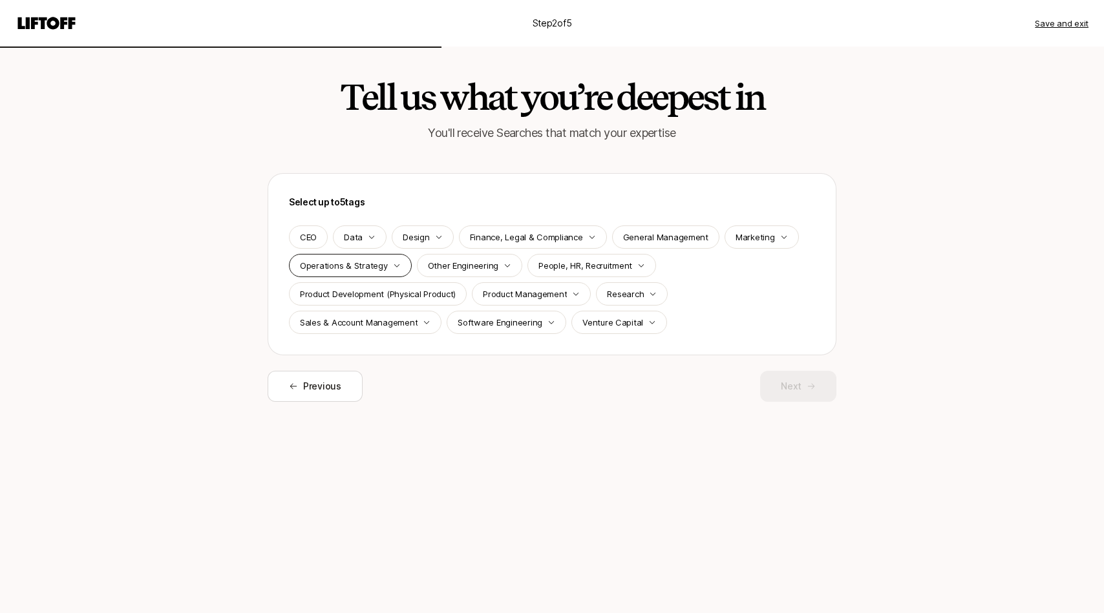
click at [385, 264] on div "Operations & Strategy" at bounding box center [350, 265] width 123 height 23
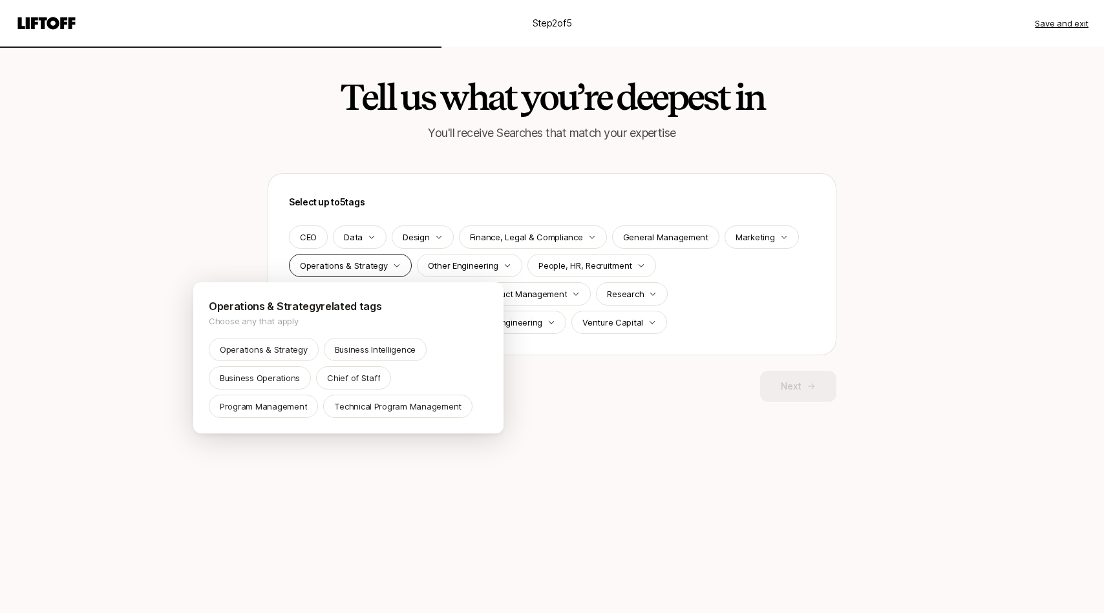
click at [385, 264] on html "Step 2 of 5 Save and exit Tell us what you’re deepest in You'll receive Searche…" at bounding box center [552, 306] width 1104 height 613
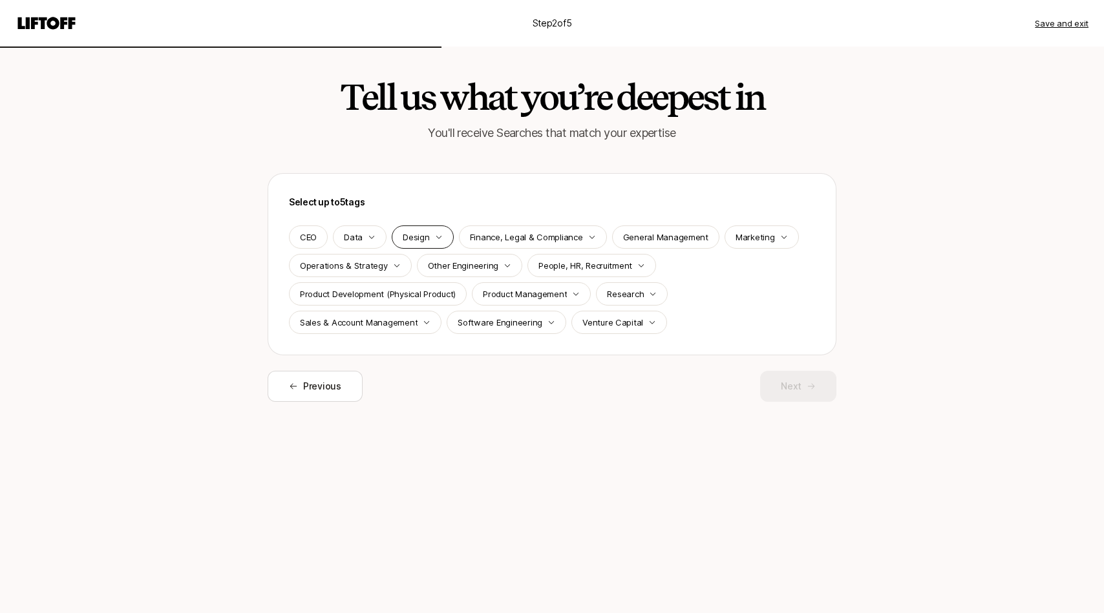
click at [435, 235] on icon "button" at bounding box center [439, 237] width 8 height 8
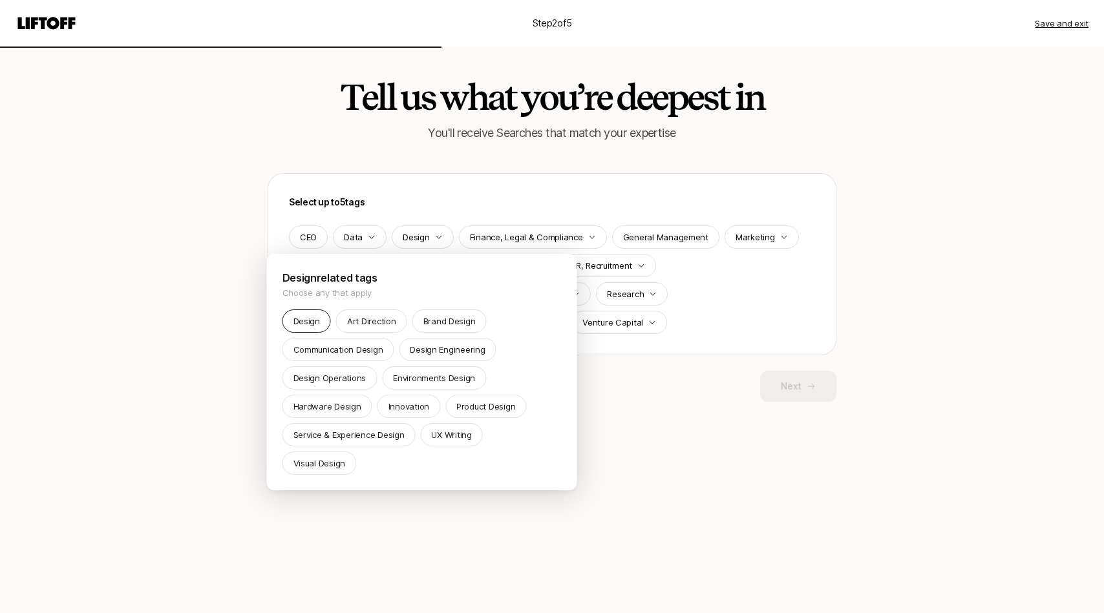
click at [302, 322] on p "Design" at bounding box center [306, 321] width 26 height 13
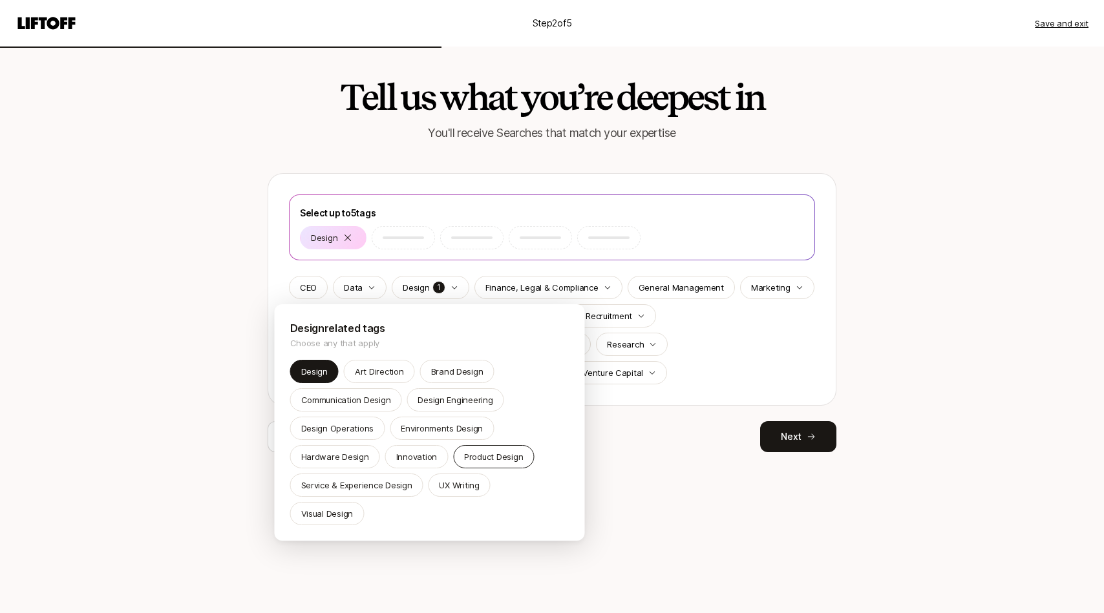
click at [490, 455] on p "Product Design" at bounding box center [493, 456] width 59 height 13
click at [474, 366] on p "Brand Design" at bounding box center [457, 371] width 52 height 13
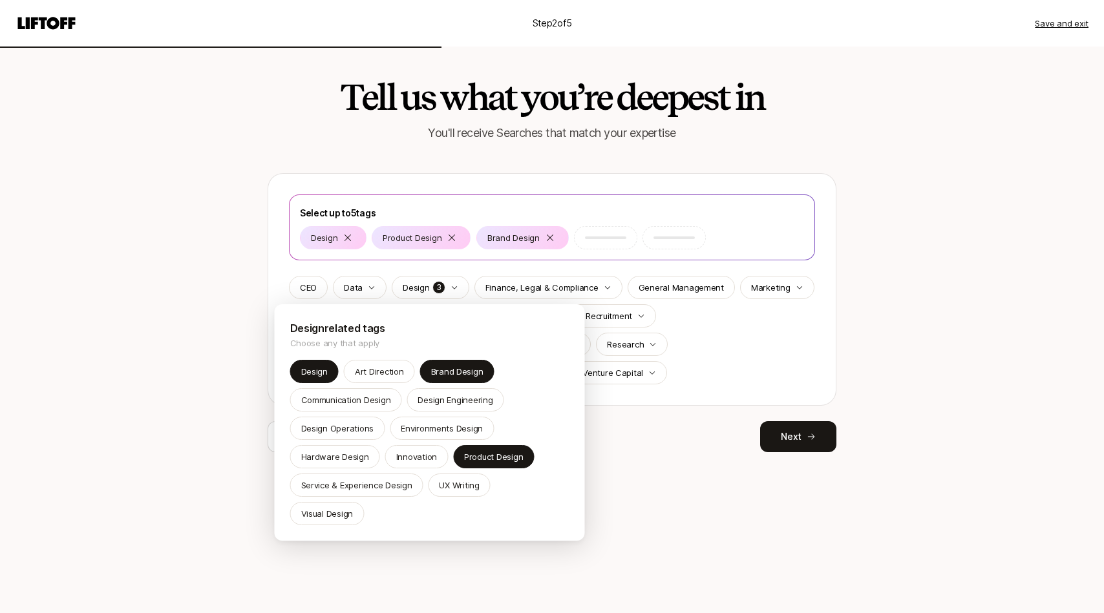
click at [641, 341] on html "Step 2 of 5 Save and exit Tell us what you’re deepest in You'll receive Searche…" at bounding box center [552, 306] width 1104 height 613
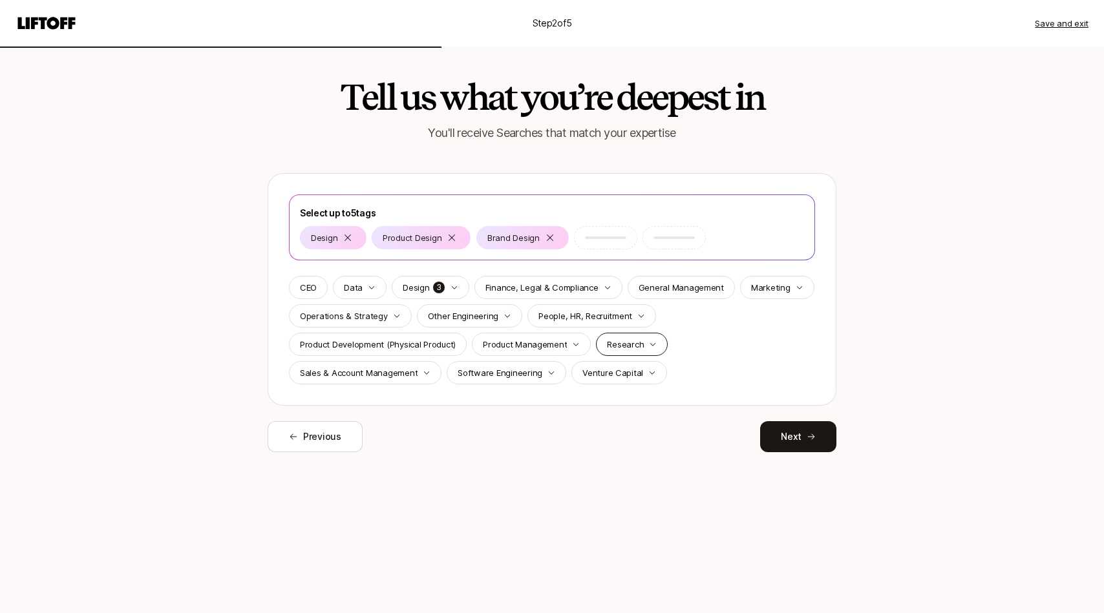
click at [639, 344] on div "Research" at bounding box center [632, 344] width 72 height 23
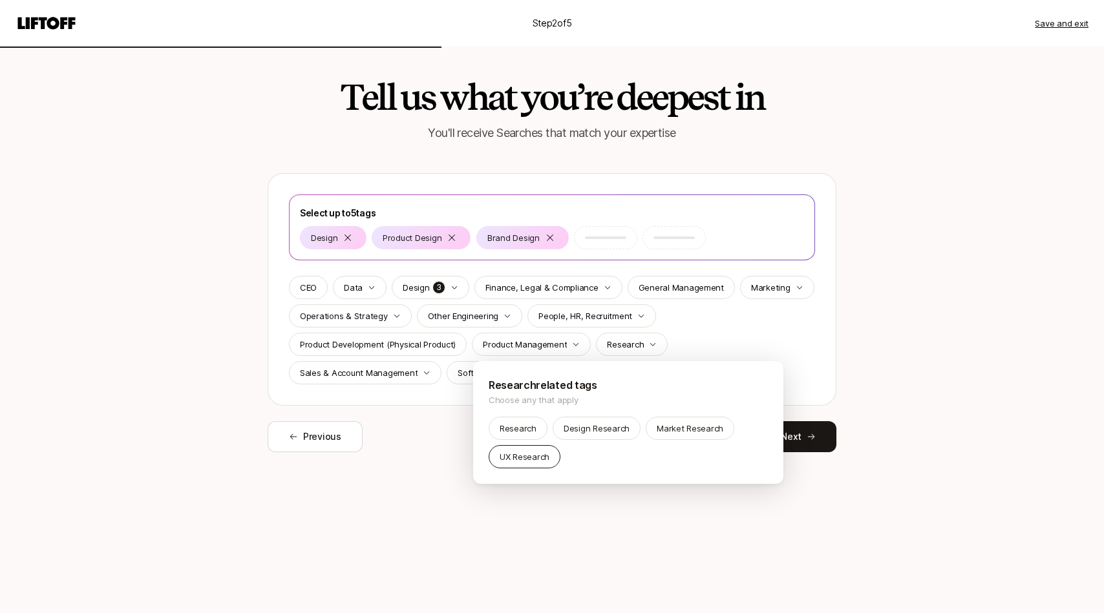
click at [538, 452] on p "UX Research" at bounding box center [524, 456] width 50 height 13
click at [437, 412] on html "Step 2 of 5 Save and exit Tell us what you’re deepest in You'll receive Searche…" at bounding box center [552, 306] width 1104 height 613
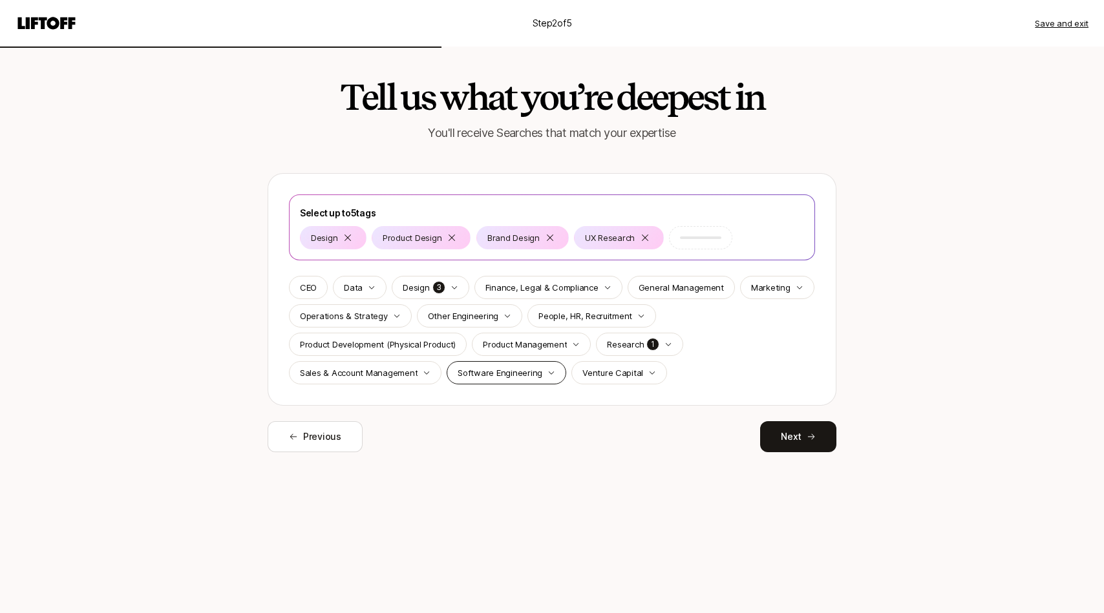
click at [479, 372] on p "Software Engineering" at bounding box center [499, 372] width 85 height 13
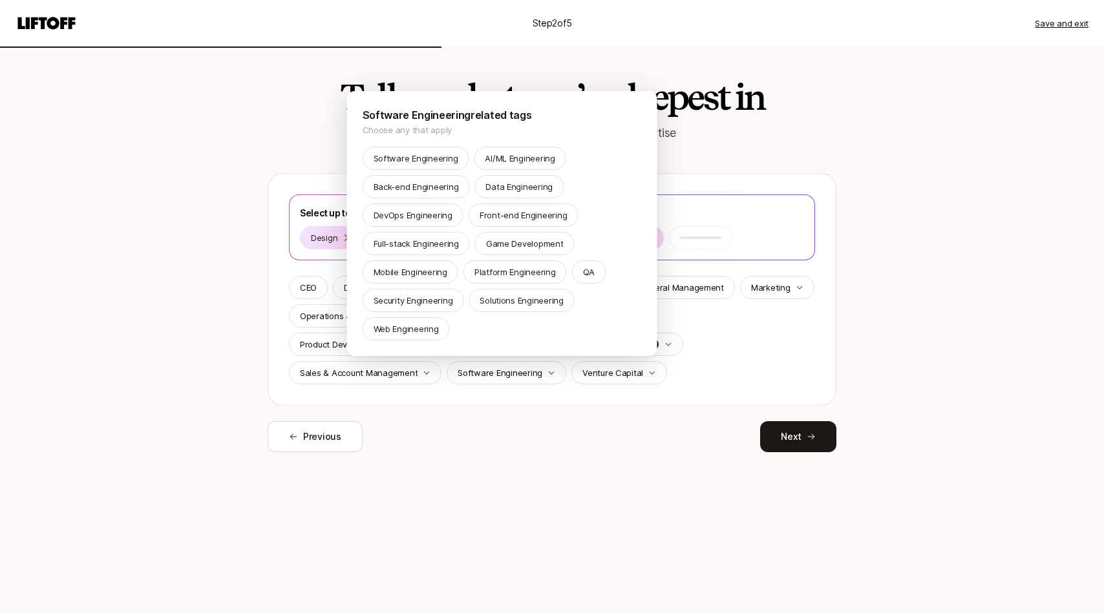
click at [496, 412] on html "Step 2 of 5 Save and exit Tell us what you’re deepest in You'll receive Searche…" at bounding box center [552, 306] width 1104 height 613
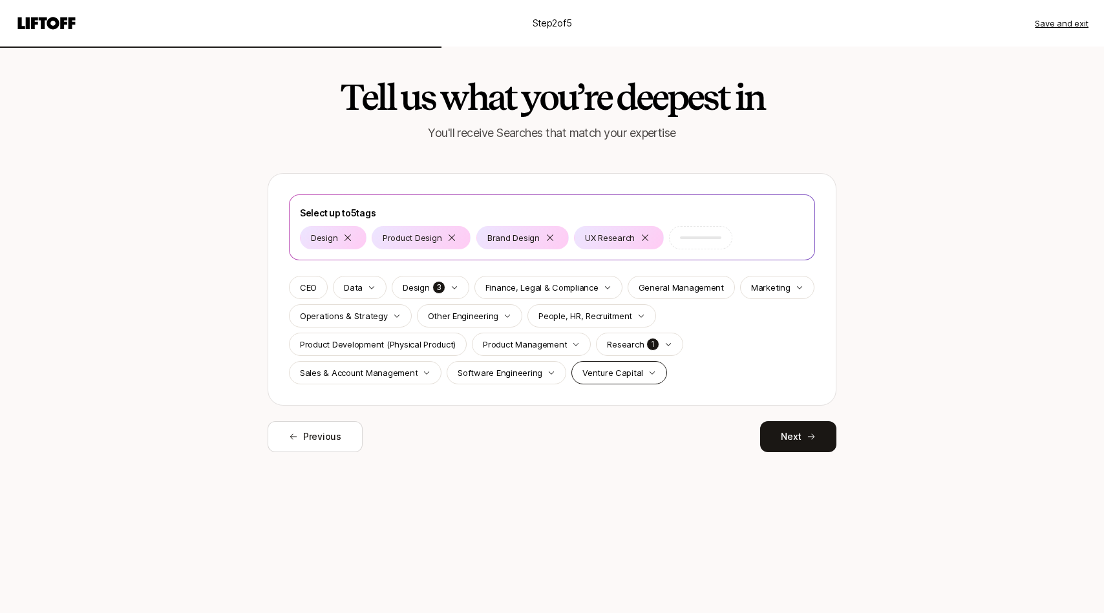
click at [596, 377] on p "Venture Capital" at bounding box center [612, 372] width 61 height 13
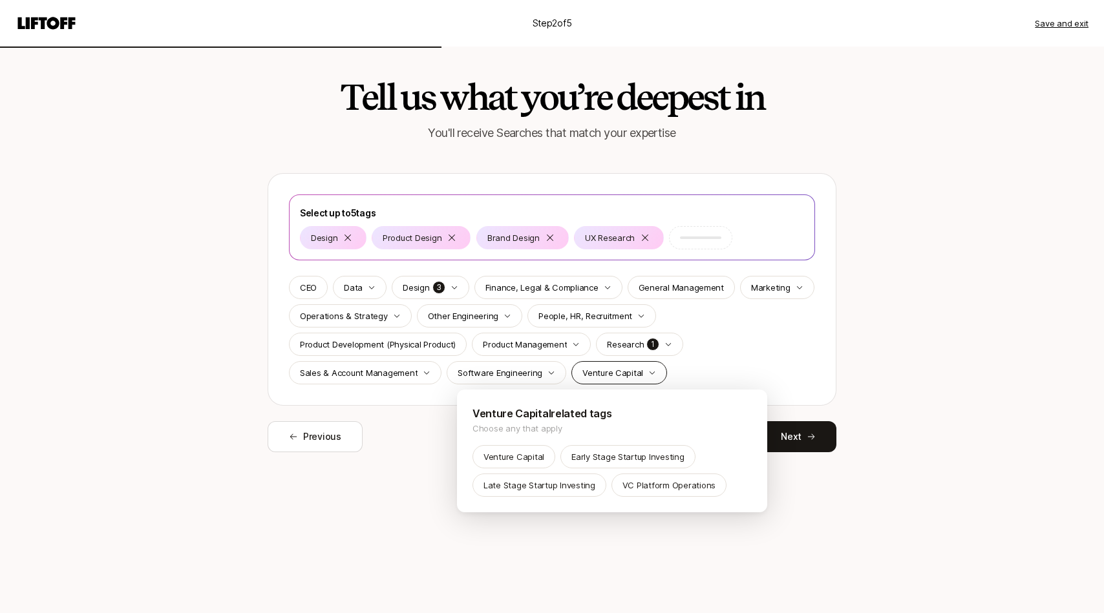
click at [596, 377] on html "Step 2 of 5 Save and exit Tell us what you’re deepest in You'll receive Searche…" at bounding box center [552, 306] width 1104 height 613
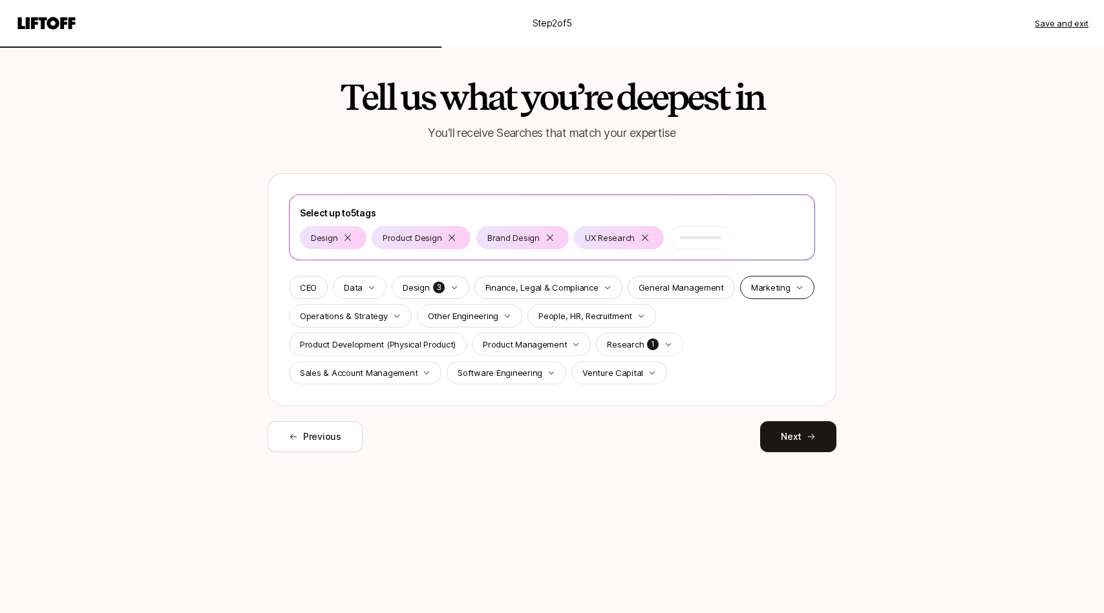
click at [762, 288] on p "Marketing" at bounding box center [770, 287] width 39 height 13
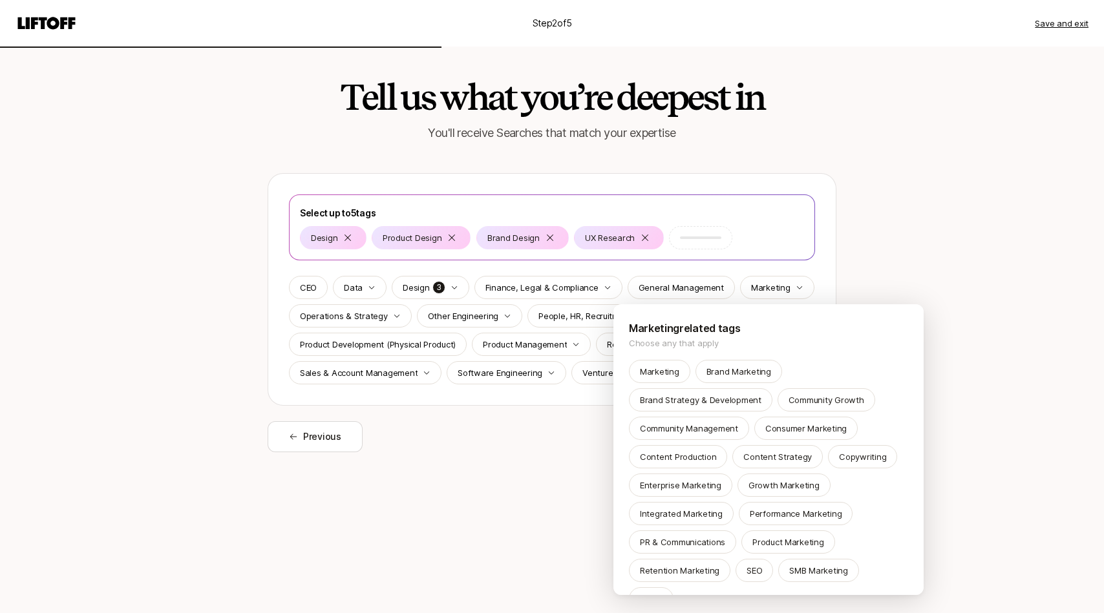
click at [426, 282] on html "Step 2 of 5 Save and exit Tell us what you’re deepest in You'll receive Searche…" at bounding box center [552, 306] width 1104 height 613
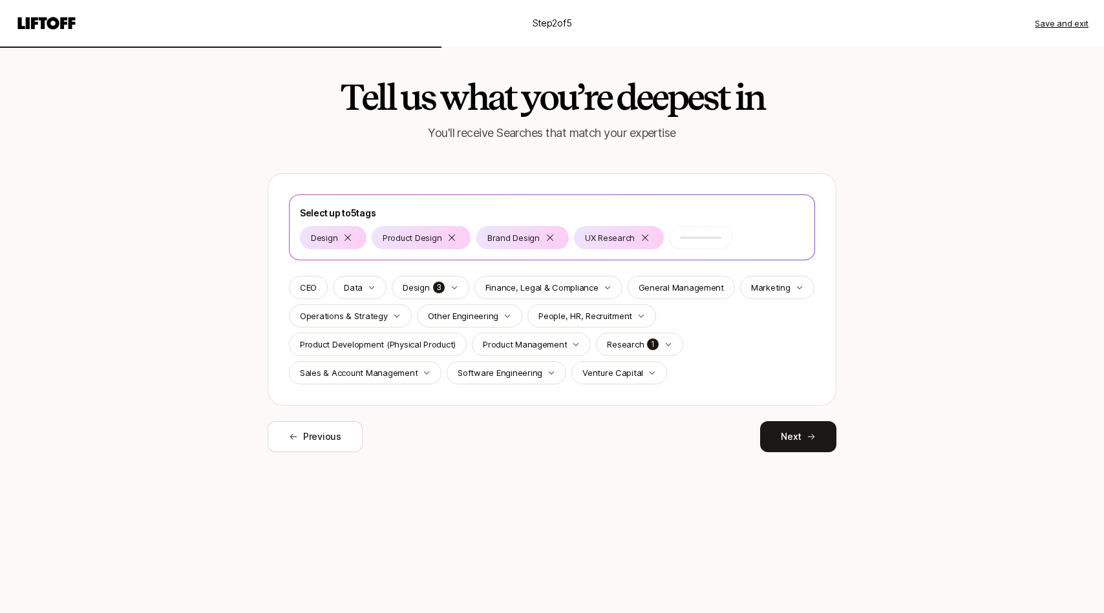
click at [426, 282] on p "Design" at bounding box center [416, 287] width 26 height 13
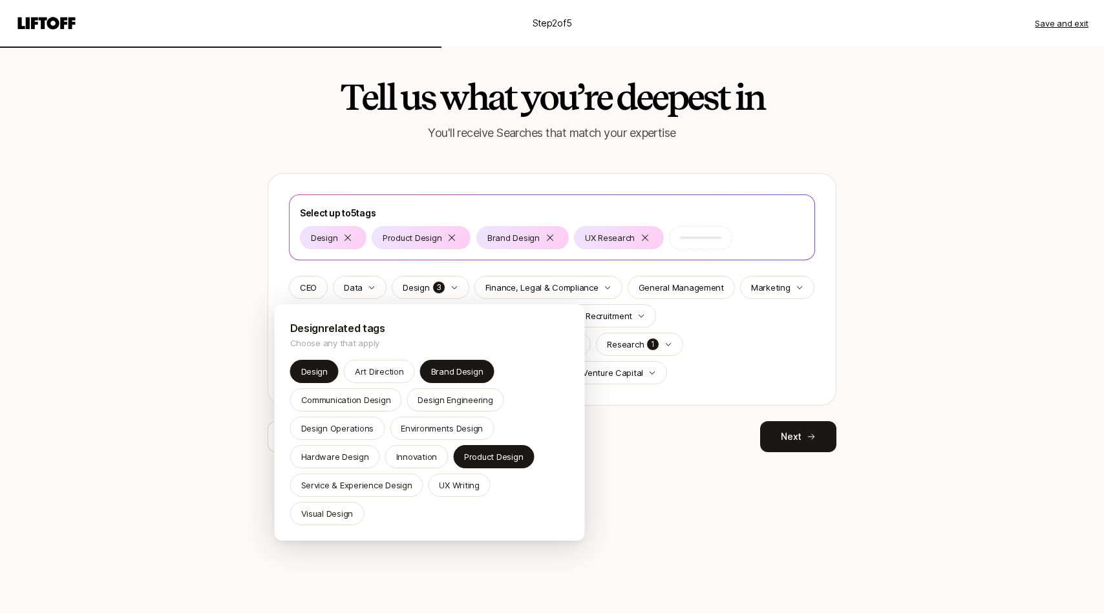
click at [422, 468] on div "Design Art Direction Brand Design Communication Design Design Engineering Desig…" at bounding box center [429, 442] width 279 height 165
click at [430, 456] on p "Innovation" at bounding box center [416, 456] width 41 height 13
click at [783, 447] on html "Step 2 of 5 Save and exit Tell us what you’re deepest in You'll receive Searche…" at bounding box center [552, 306] width 1104 height 613
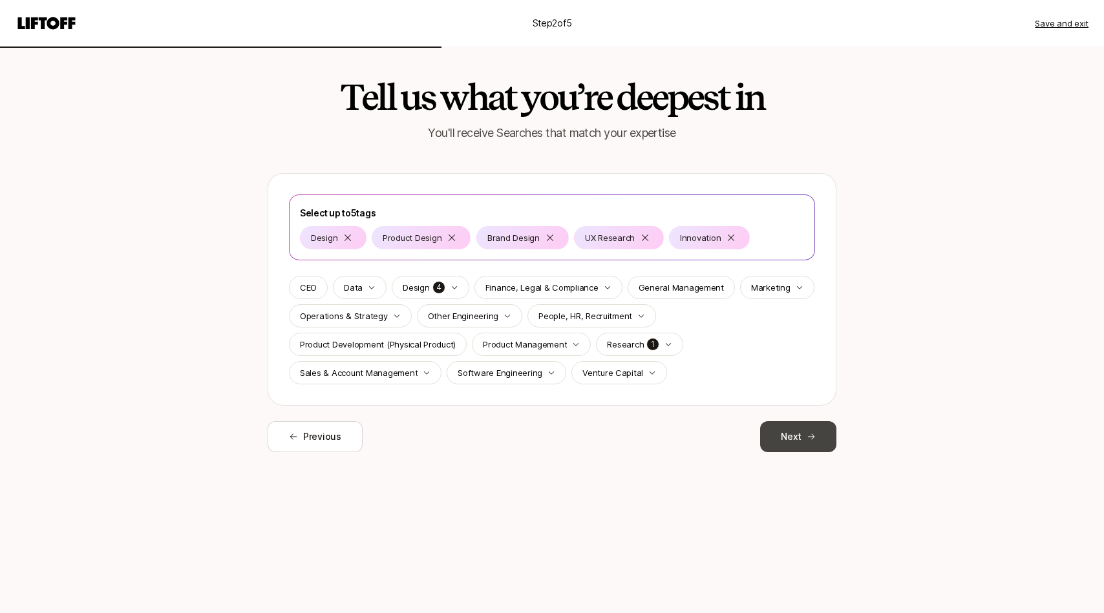
click at [790, 439] on button "Next" at bounding box center [798, 436] width 76 height 31
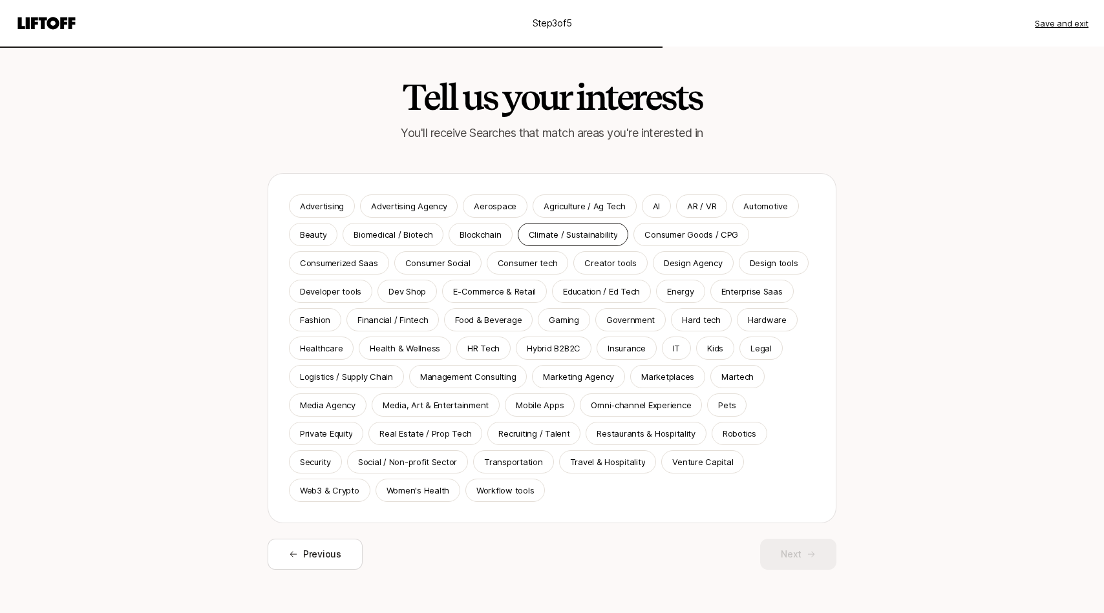
click at [597, 237] on p "Climate / Sustainability" at bounding box center [573, 234] width 89 height 13
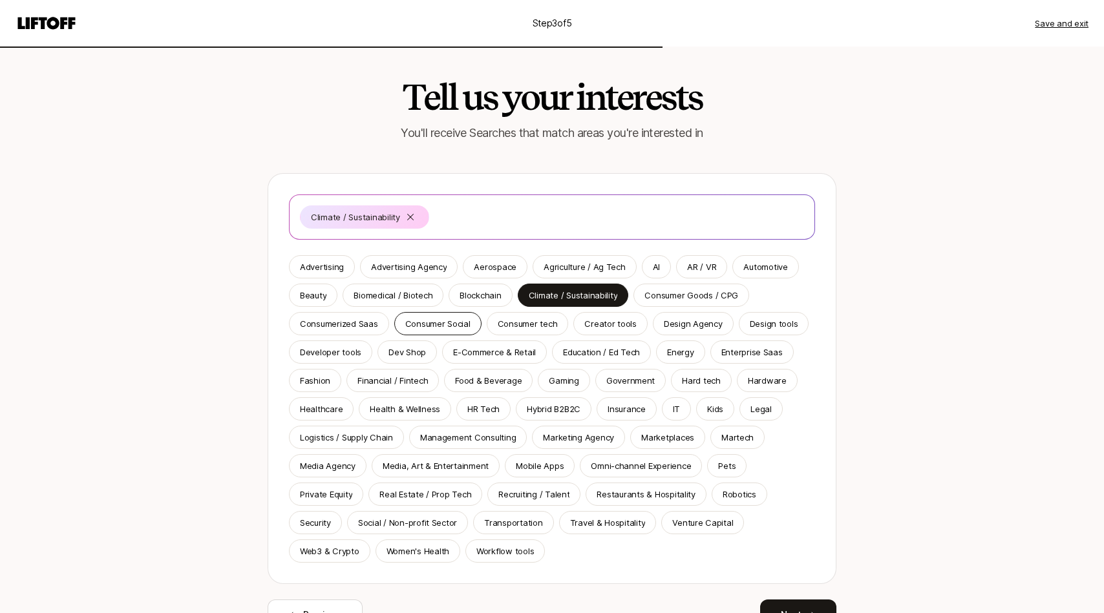
click at [444, 322] on p "Consumer Social" at bounding box center [437, 323] width 65 height 13
click at [441, 323] on p "Consumer Social" at bounding box center [437, 323] width 65 height 13
click at [490, 324] on div "Consumer tech" at bounding box center [528, 323] width 82 height 23
click at [594, 322] on p "Creator tools" at bounding box center [610, 323] width 52 height 13
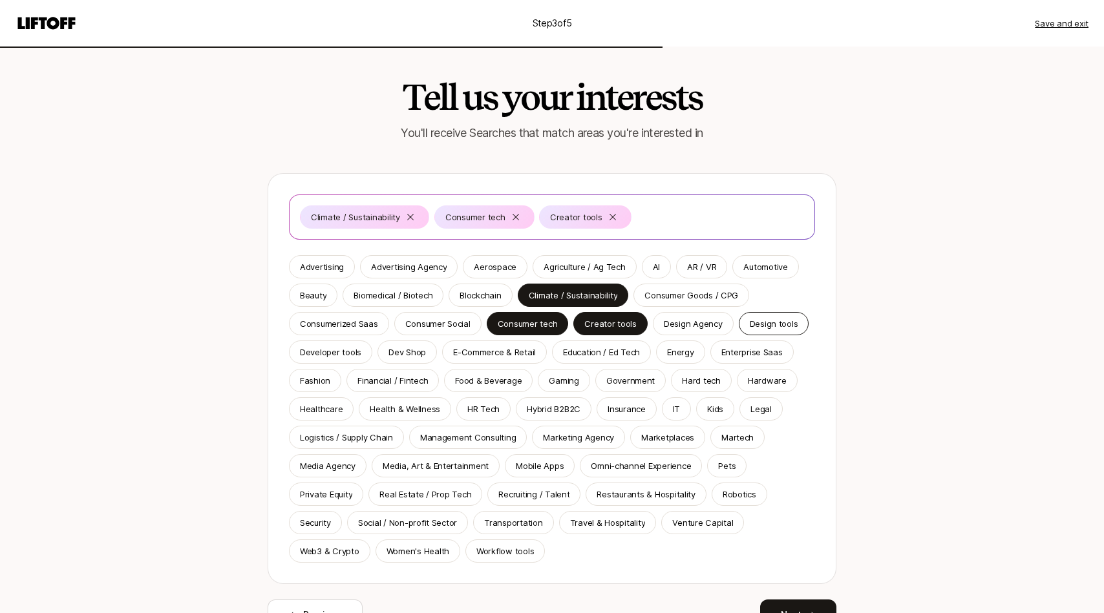
click at [756, 325] on p "Design tools" at bounding box center [774, 323] width 48 height 13
click at [342, 348] on p "Developer tools" at bounding box center [330, 352] width 61 height 13
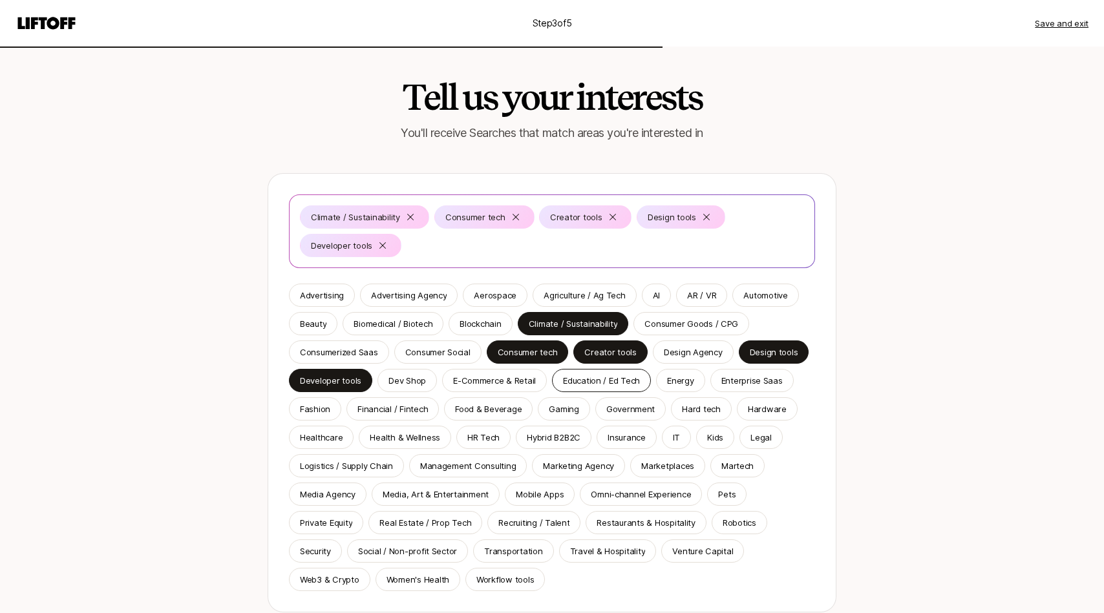
click at [594, 373] on div "Education / Ed Tech" at bounding box center [601, 380] width 99 height 23
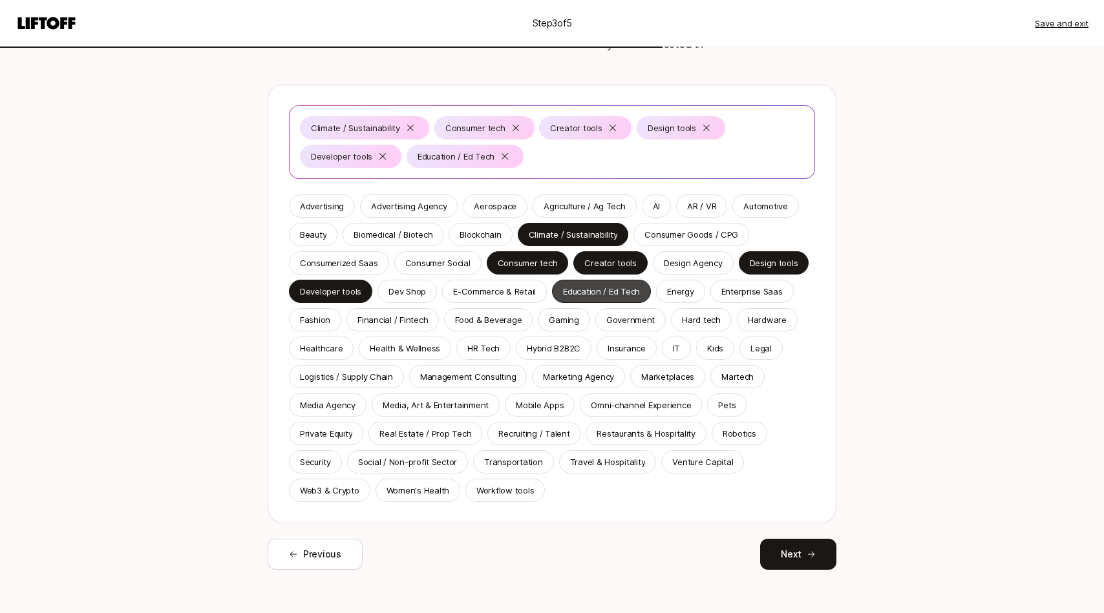
scroll to position [91, 0]
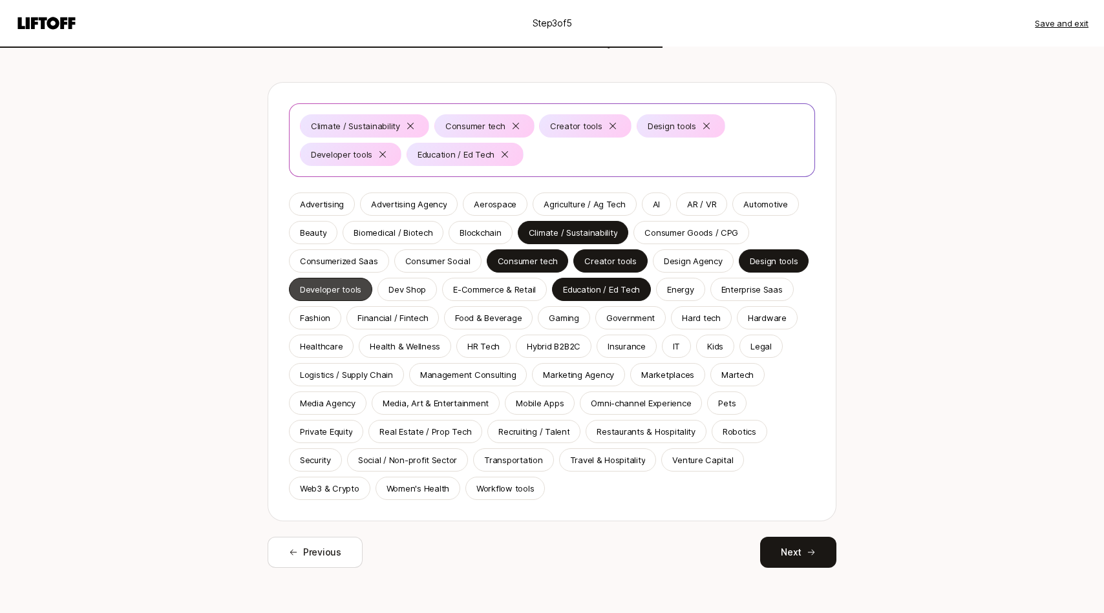
click at [354, 291] on p "Developer tools" at bounding box center [330, 289] width 61 height 13
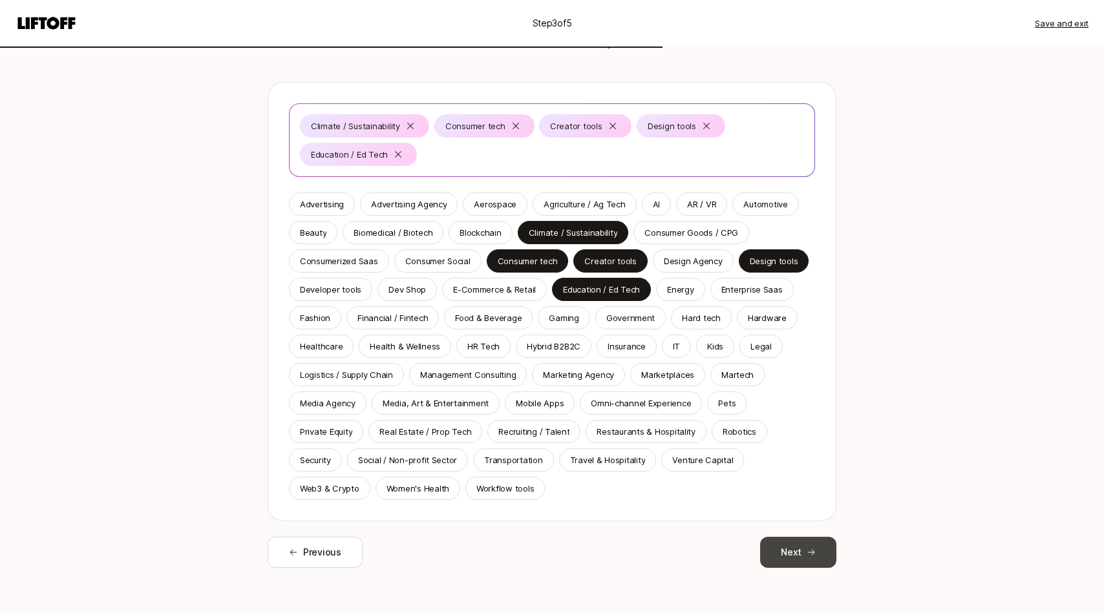
click at [798, 542] on button "Next" at bounding box center [798, 552] width 76 height 31
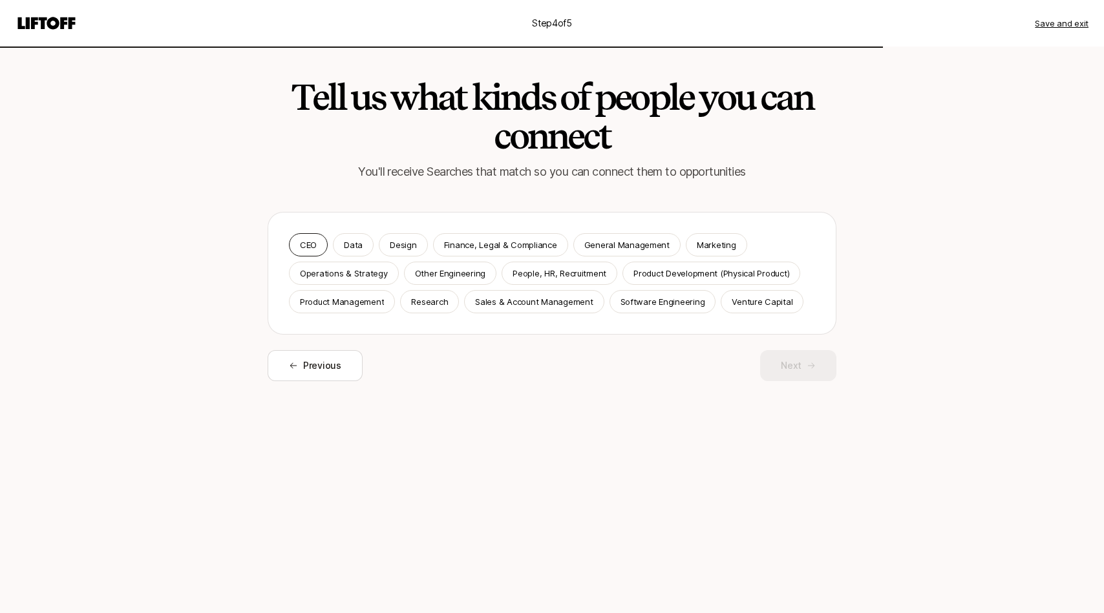
click at [315, 246] on p "CEO" at bounding box center [308, 244] width 17 height 13
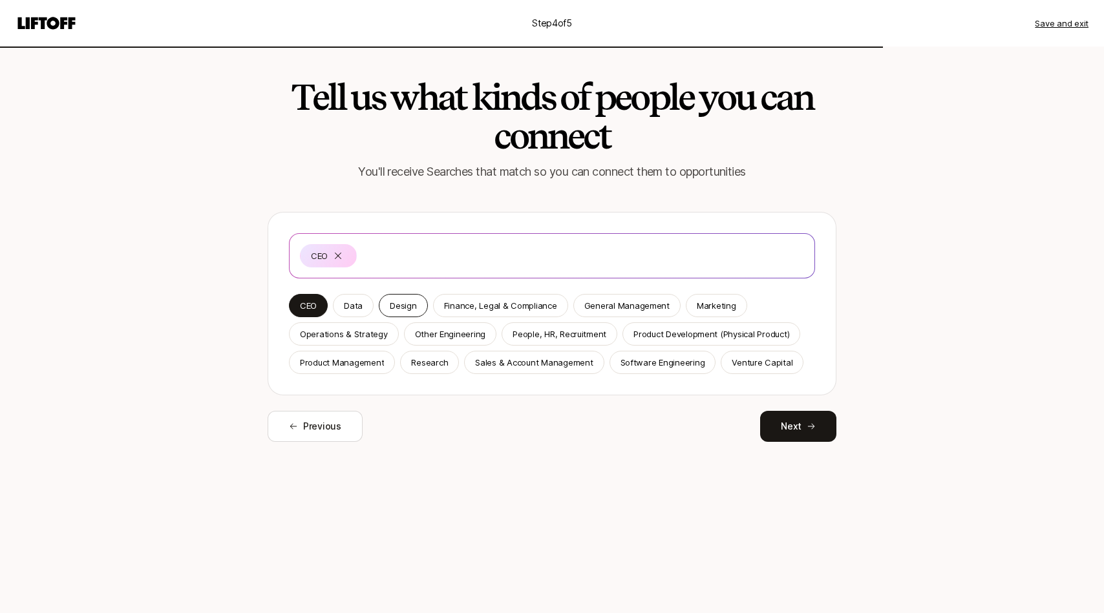
click at [397, 308] on p "Design" at bounding box center [403, 305] width 26 height 13
click at [373, 363] on p "Product Management" at bounding box center [342, 362] width 84 height 13
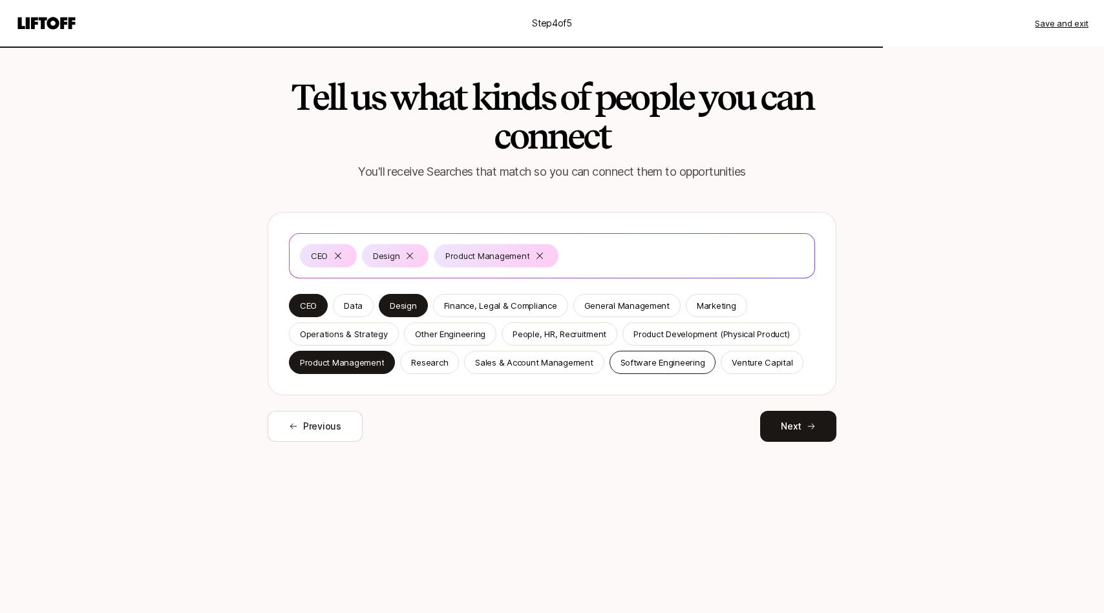
click at [640, 363] on p "Software Engineering" at bounding box center [662, 362] width 85 height 13
click at [438, 366] on p "Research" at bounding box center [429, 362] width 37 height 13
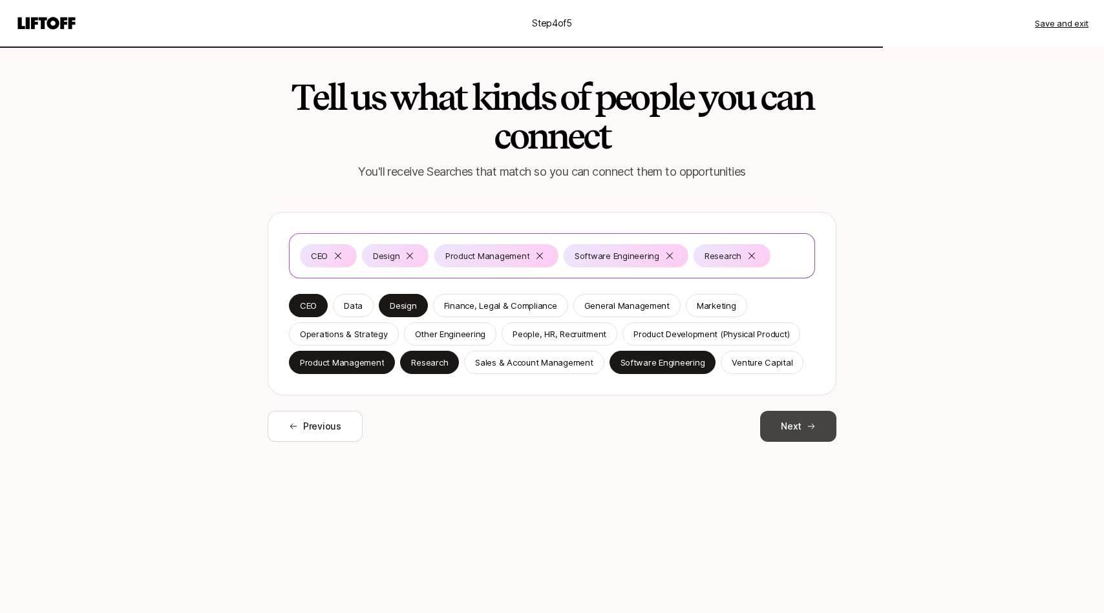
click at [801, 428] on button "Next" at bounding box center [798, 426] width 76 height 31
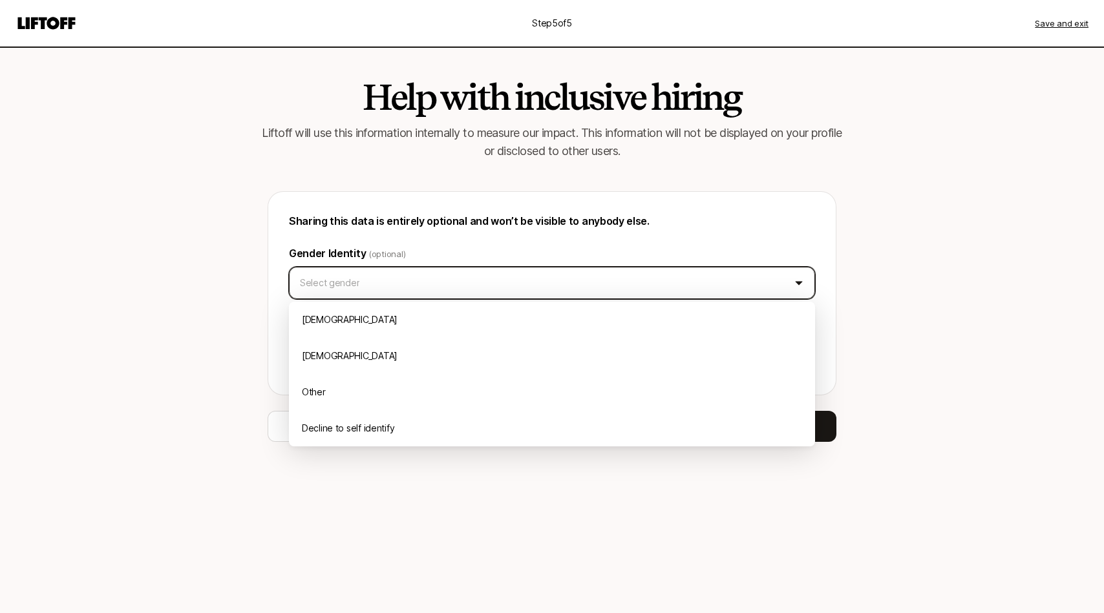
click at [604, 293] on html "Step 5 of 5 Save and exit Help with inclusive hiring Liftoff will use this info…" at bounding box center [552, 306] width 1104 height 613
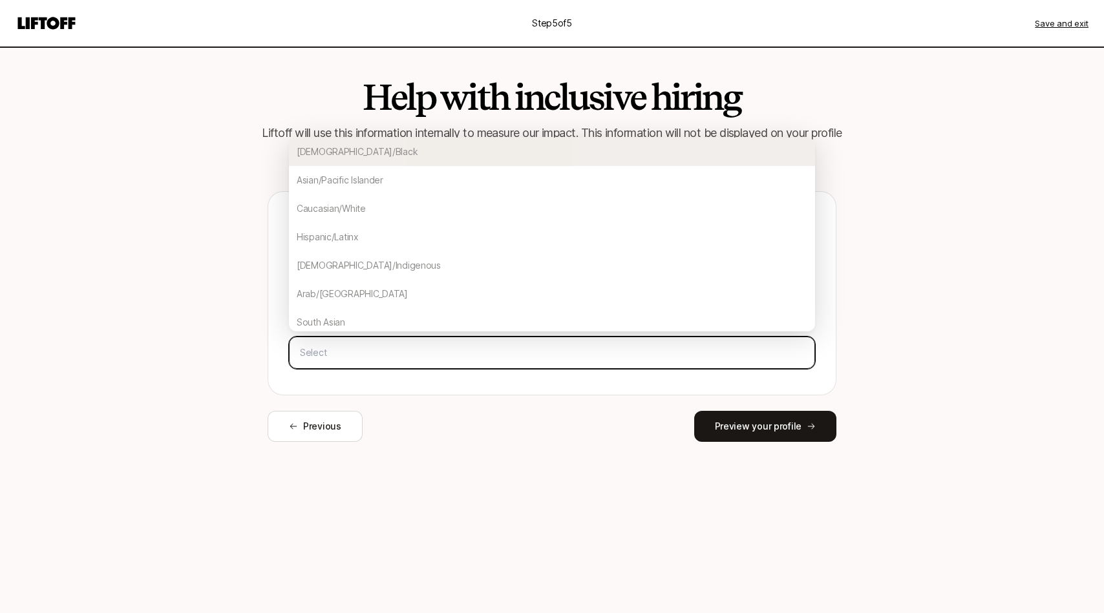
click at [570, 354] on input "text" at bounding box center [552, 352] width 514 height 23
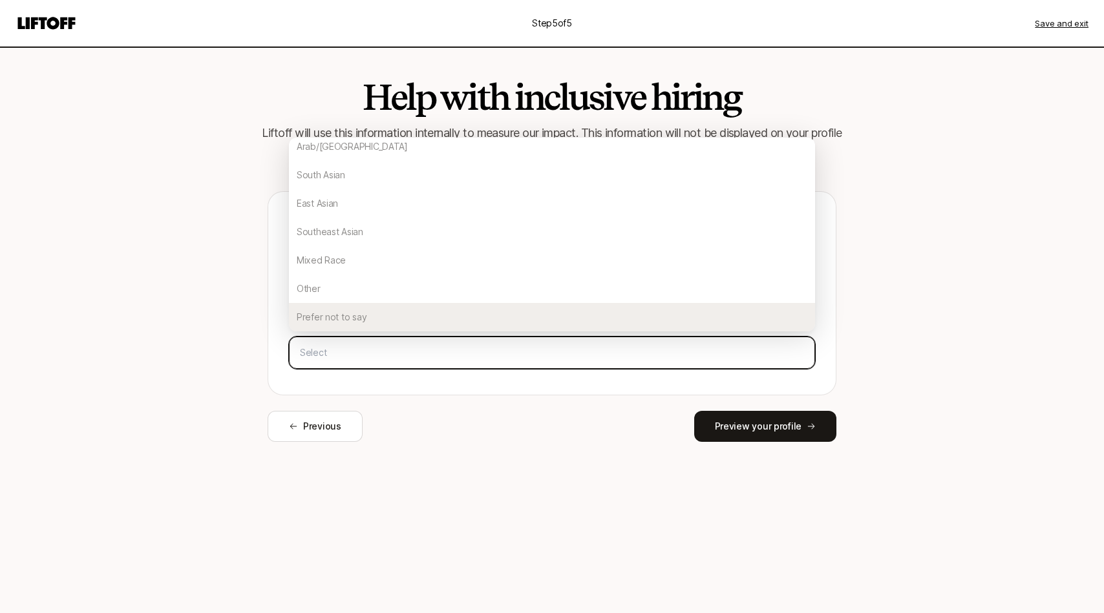
click at [542, 319] on div "Prefer not to say" at bounding box center [552, 317] width 526 height 28
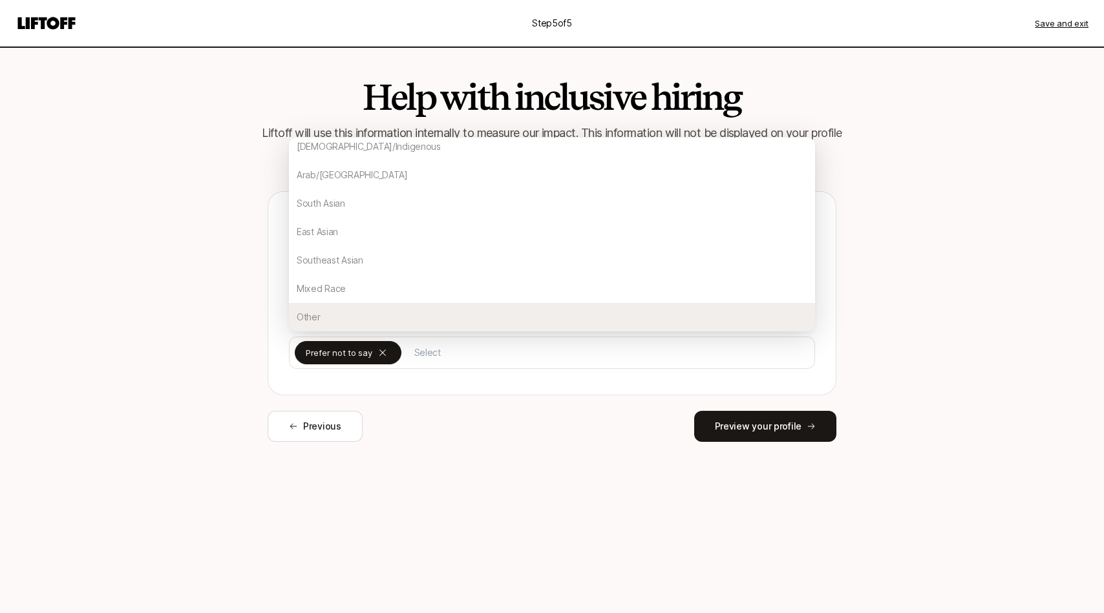
click at [767, 467] on div "Help with inclusive hiring Liftoff will use this information internally to meas…" at bounding box center [552, 270] width 744 height 447
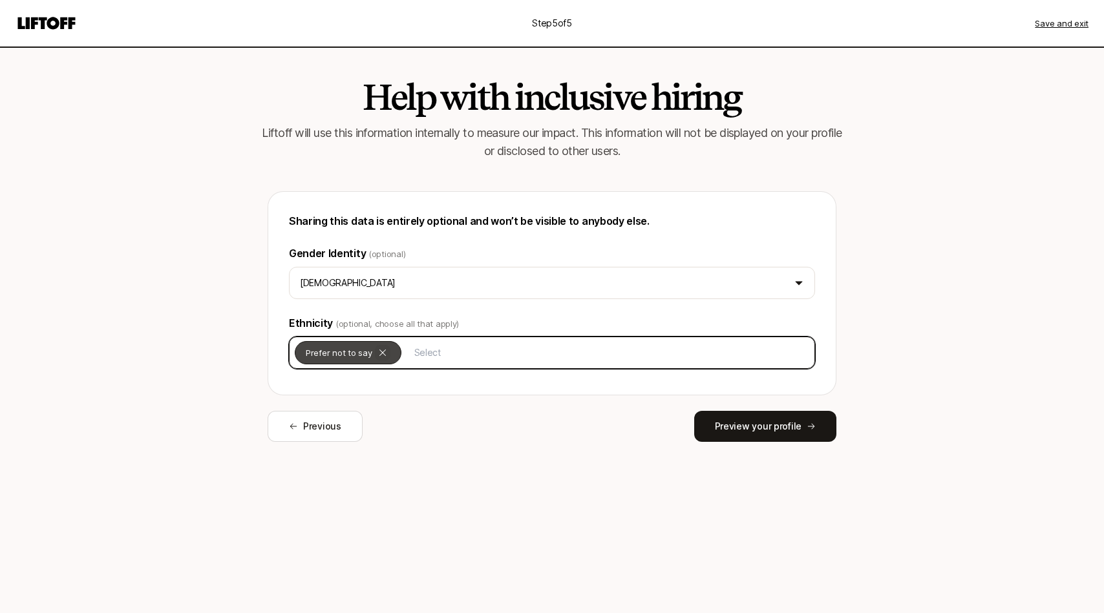
click at [378, 352] on icon at bounding box center [382, 353] width 10 height 10
click at [383, 352] on input "text" at bounding box center [552, 352] width 514 height 23
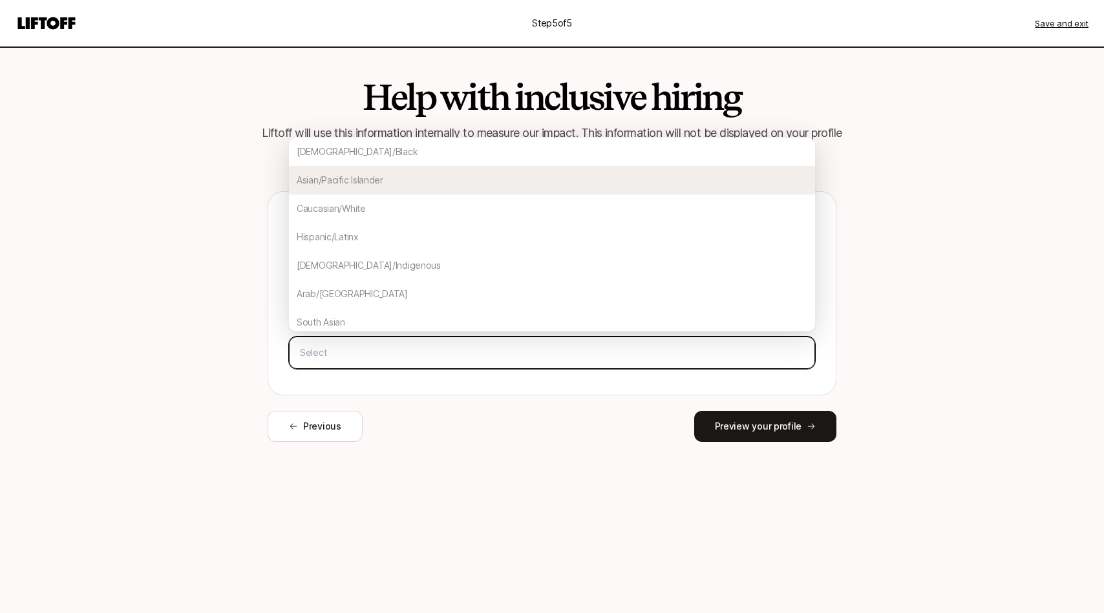
click at [408, 178] on div "Asian/Pacific Islander" at bounding box center [552, 180] width 526 height 28
click at [428, 187] on div "Caucasian/White" at bounding box center [552, 180] width 526 height 28
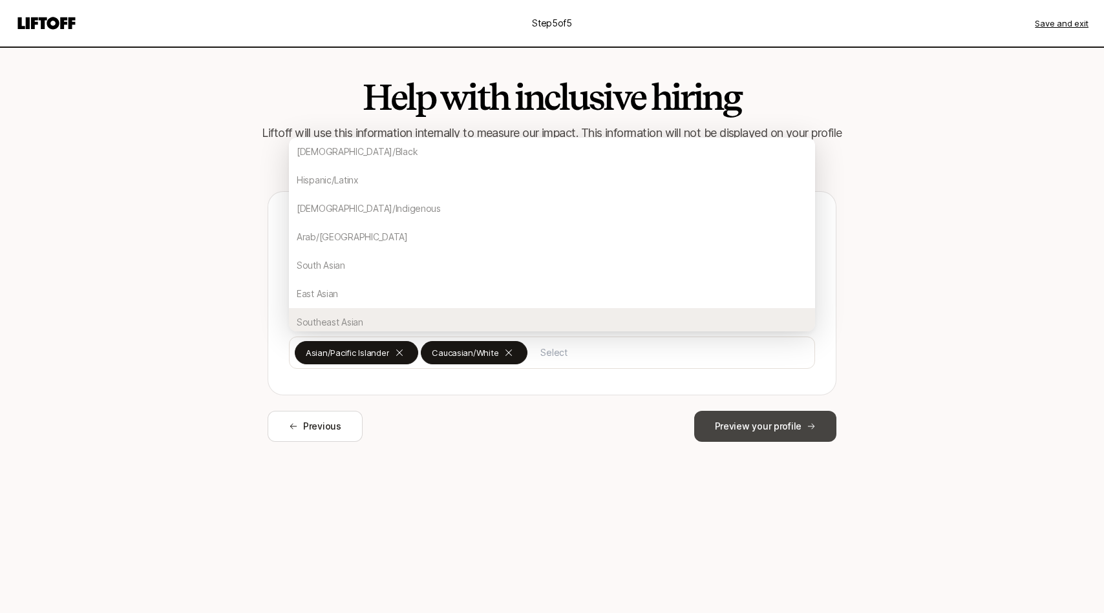
click at [744, 429] on button "Preview your profile" at bounding box center [765, 426] width 142 height 31
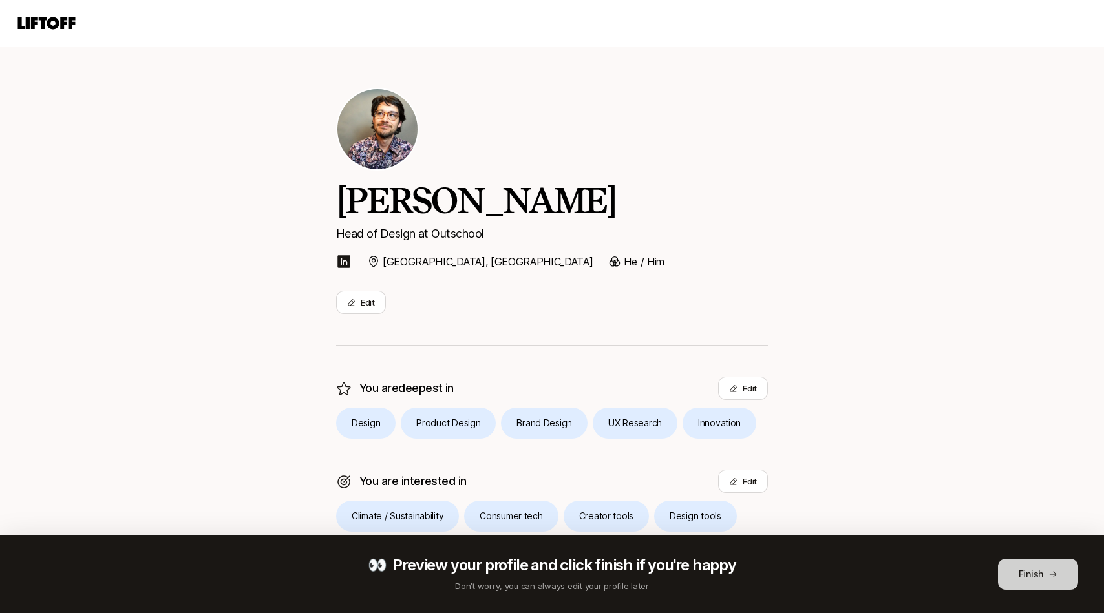
click at [1025, 575] on button "Finish" at bounding box center [1038, 574] width 80 height 31
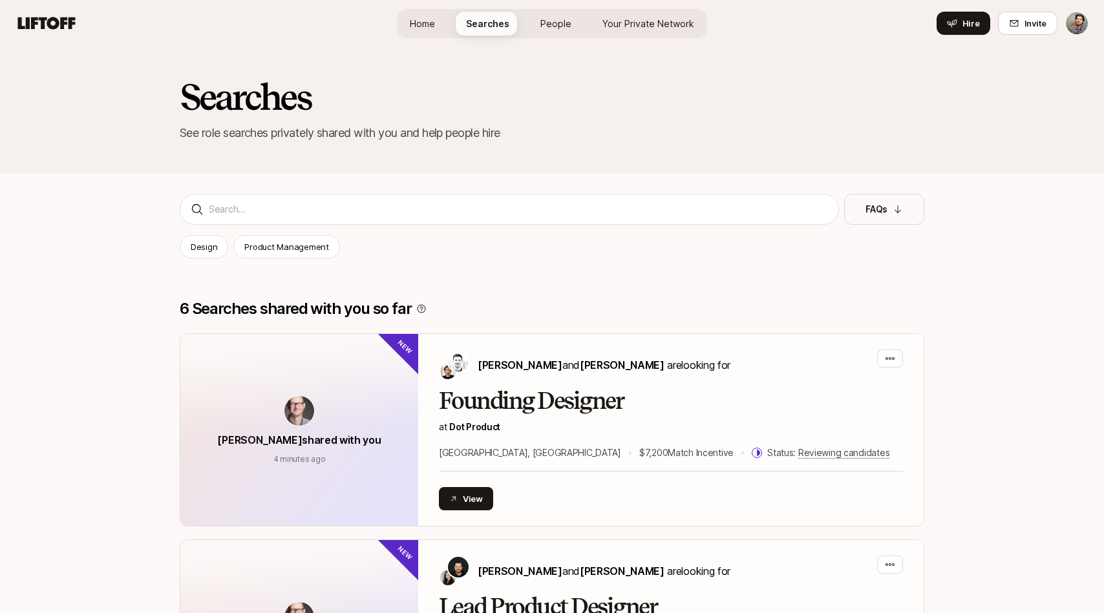
click at [548, 21] on span "People" at bounding box center [555, 24] width 31 height 14
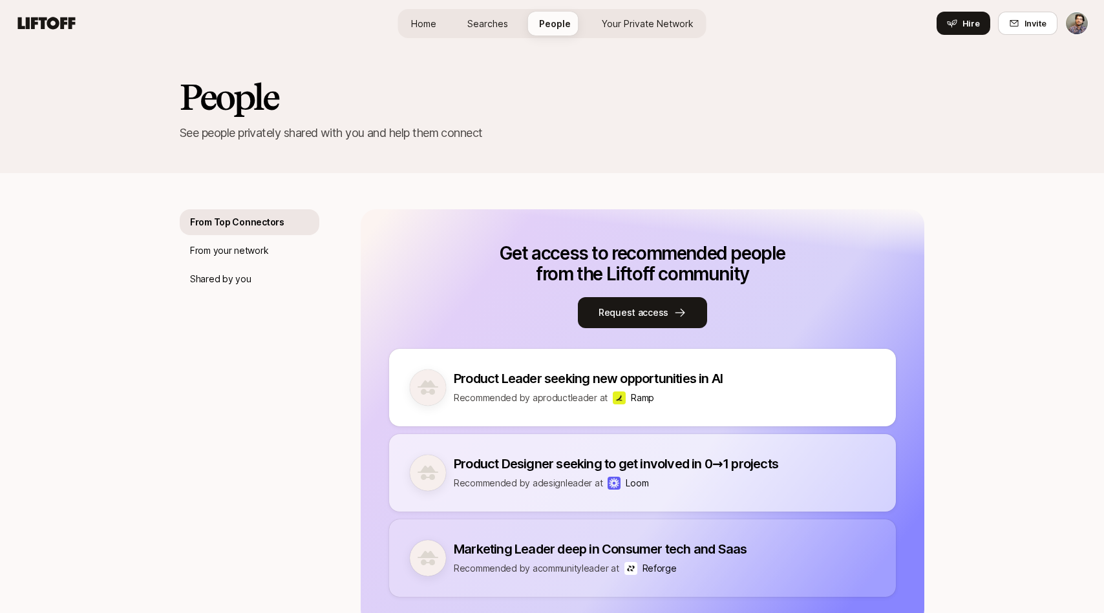
click at [634, 14] on link "Your Private Network" at bounding box center [647, 24] width 112 height 24
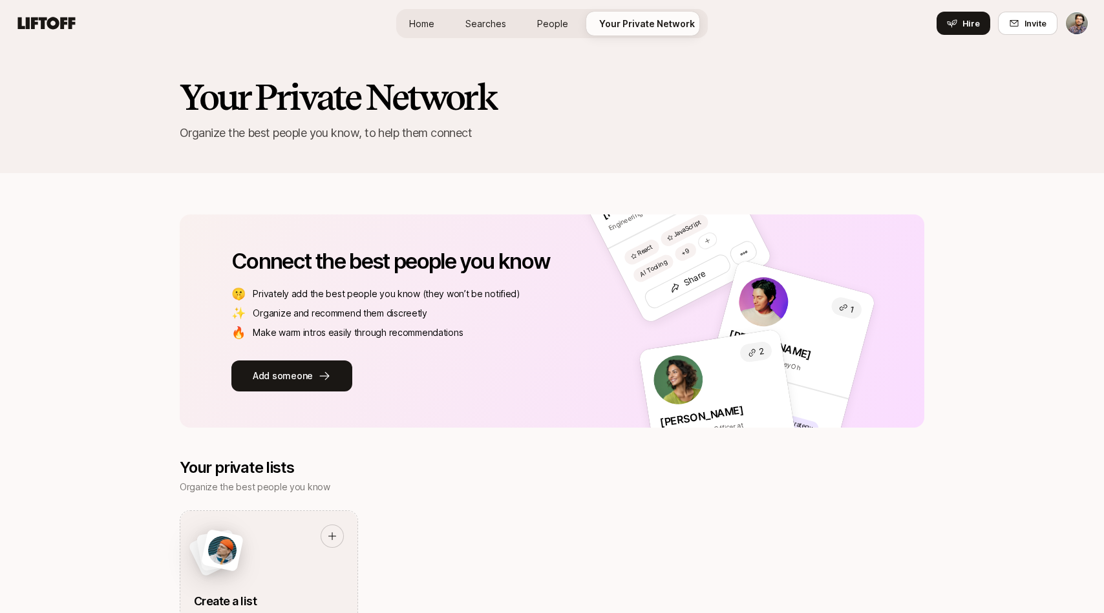
click at [549, 32] on link "People" at bounding box center [553, 24] width 52 height 24
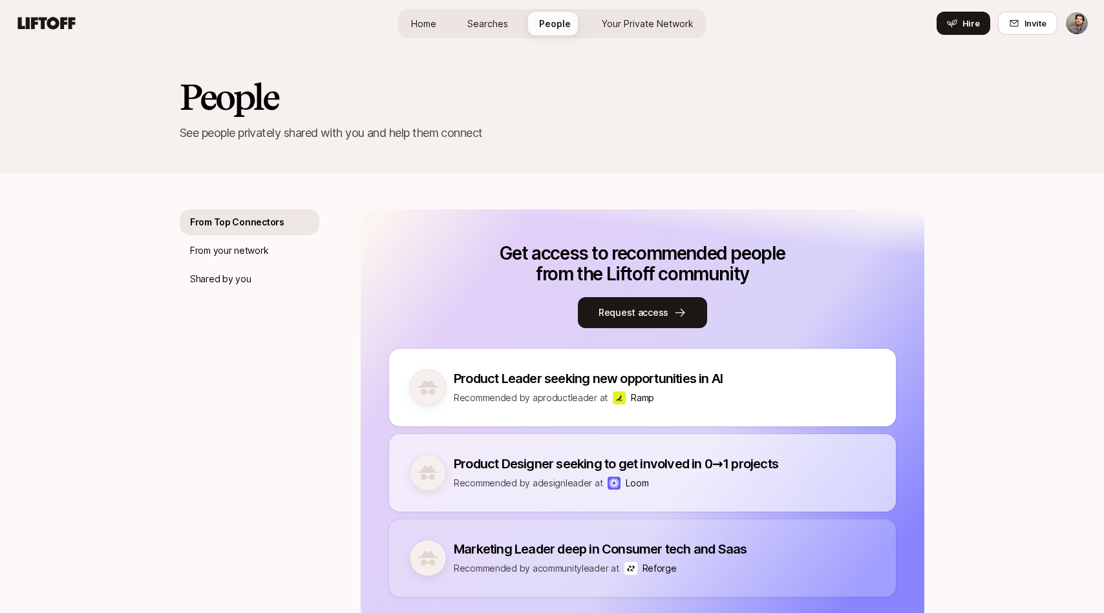
click at [499, 21] on span "Searches" at bounding box center [487, 24] width 41 height 14
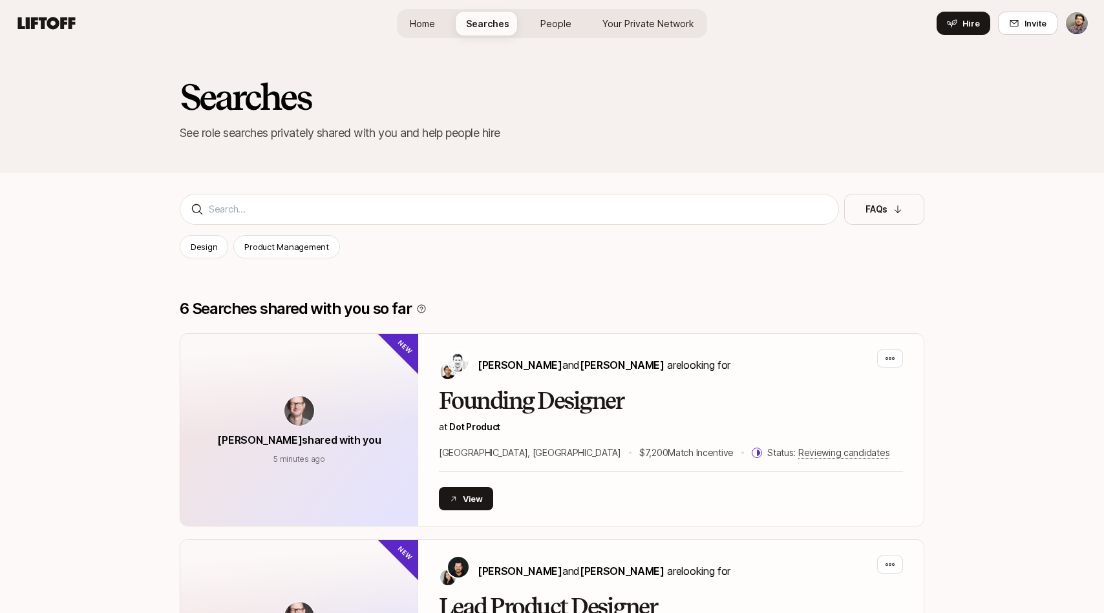
click at [420, 17] on span "Home" at bounding box center [422, 24] width 25 height 14
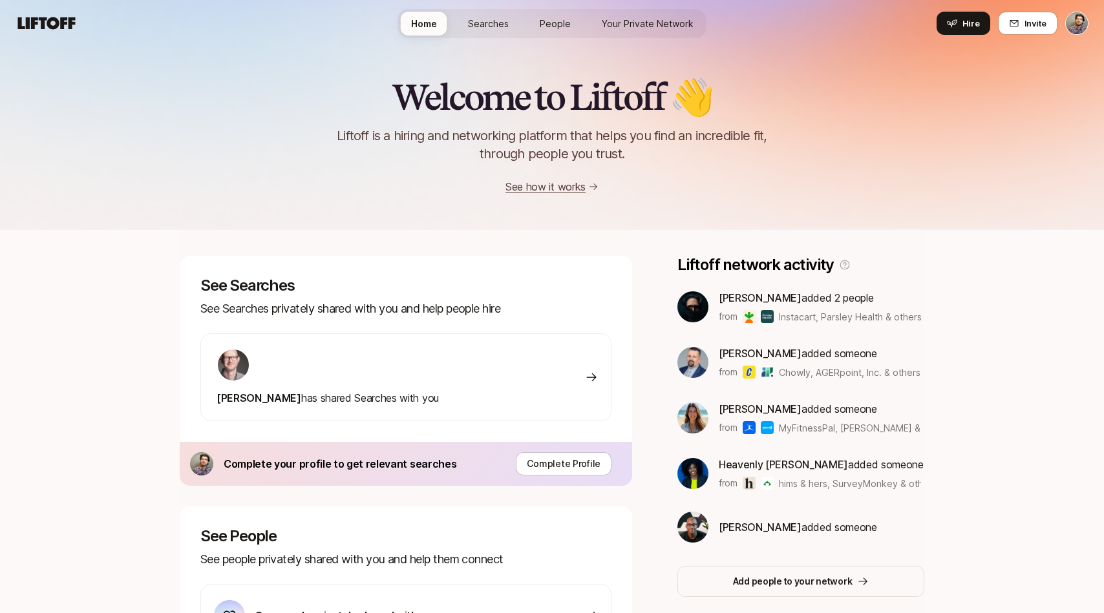
click at [567, 193] on p "See how it works" at bounding box center [545, 186] width 80 height 17
click at [565, 188] on link "See how it works" at bounding box center [545, 186] width 80 height 13
